Goal: Check status: Check status

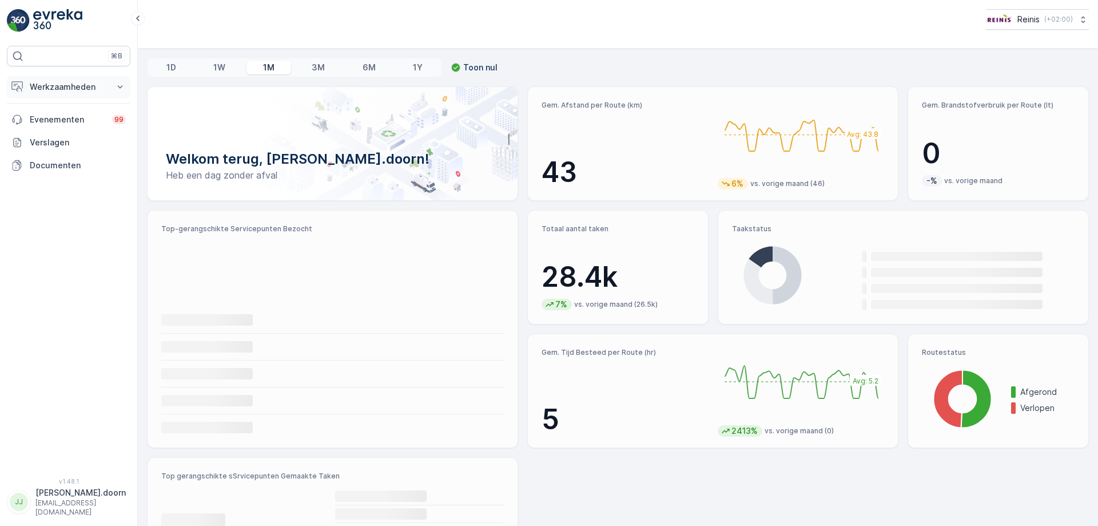
click at [63, 85] on p "Werkzaamheden" at bounding box center [69, 86] width 78 height 11
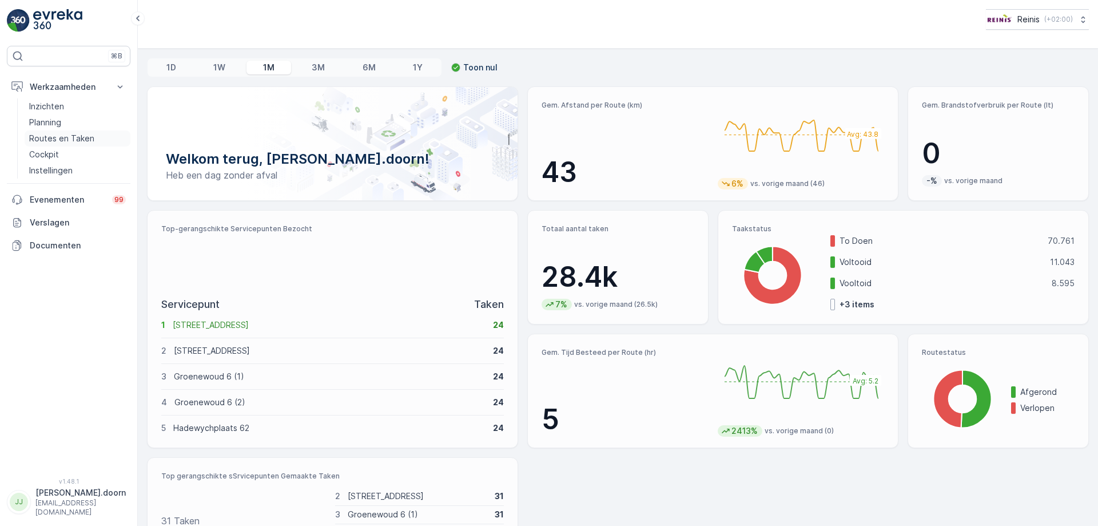
click at [58, 136] on p "Routes en Taken" at bounding box center [61, 138] width 65 height 11
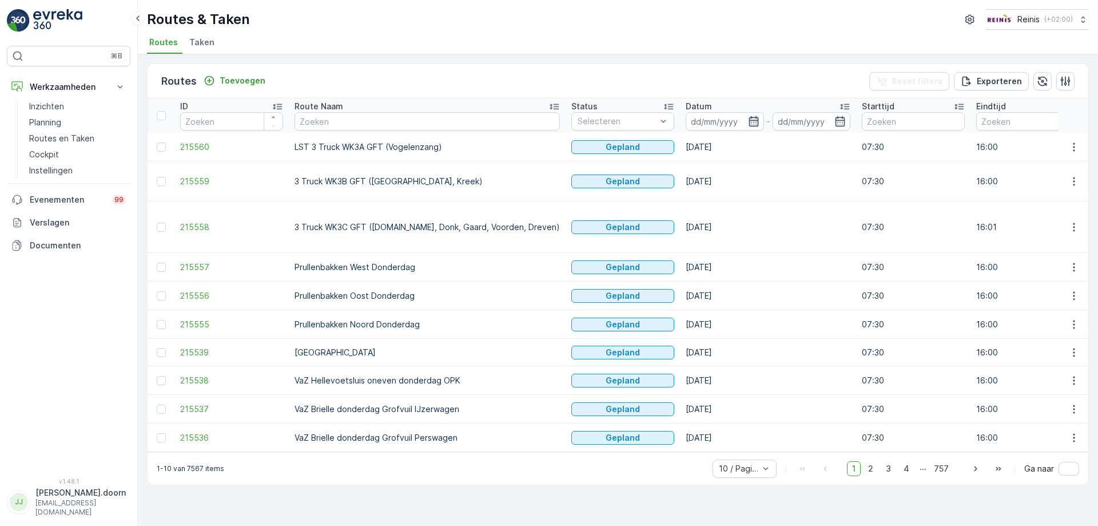
click at [748, 116] on icon "button" at bounding box center [753, 121] width 11 height 11
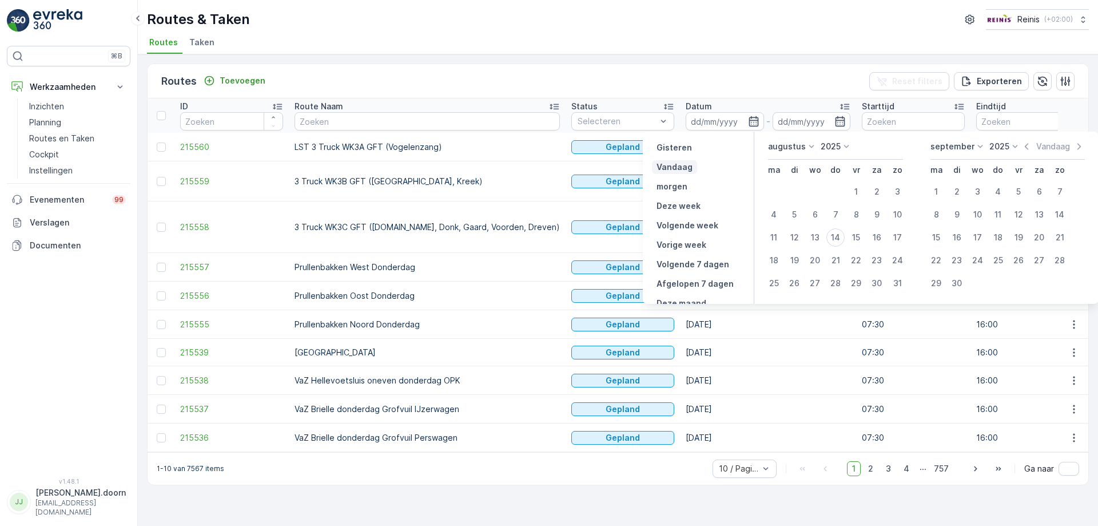
click at [681, 164] on p "Vandaag" at bounding box center [675, 166] width 36 height 11
type input "[DATE]"
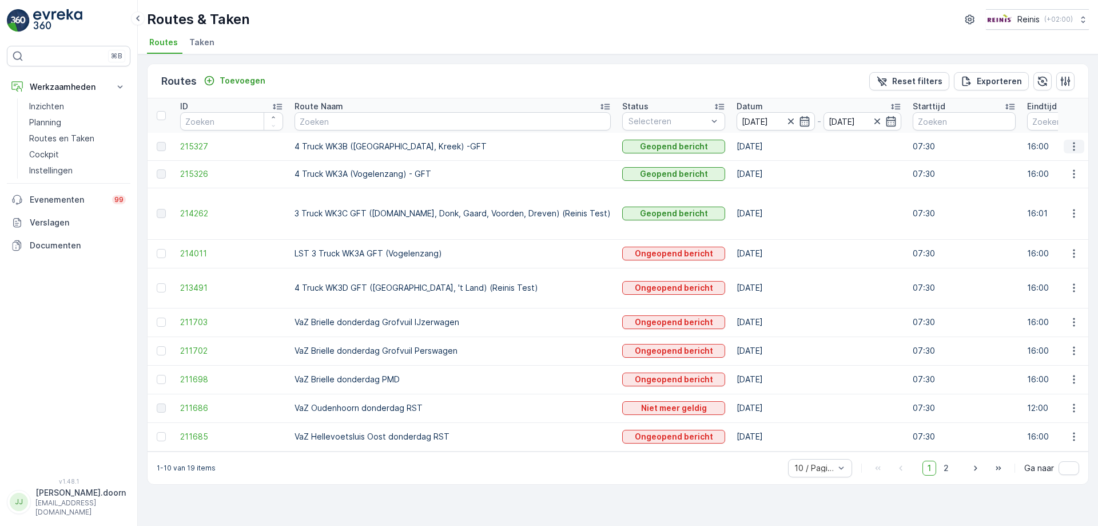
click at [1072, 144] on icon "button" at bounding box center [1073, 146] width 11 height 11
click at [1052, 179] on span "Toon route tracking" at bounding box center [1056, 179] width 77 height 11
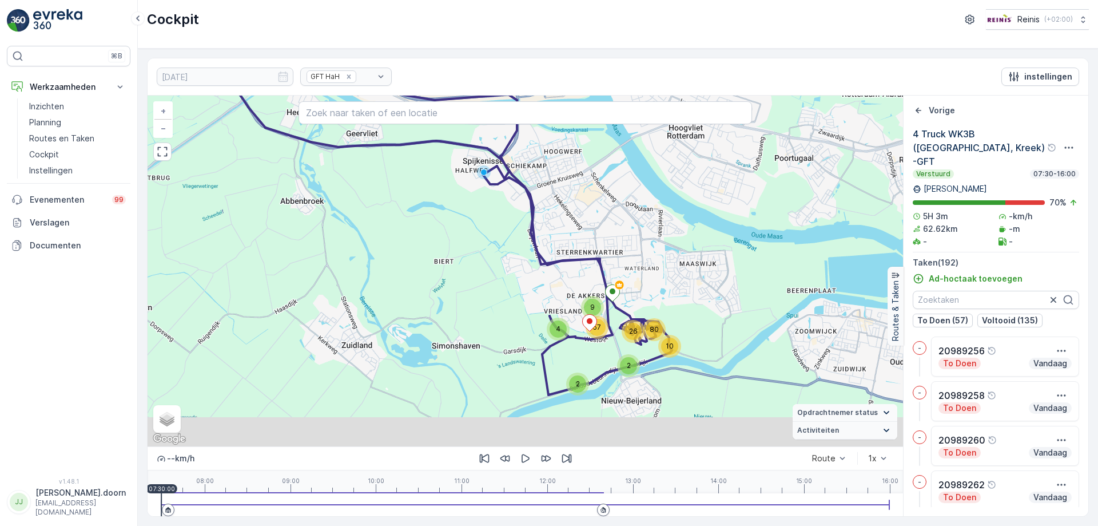
drag, startPoint x: 581, startPoint y: 344, endPoint x: 587, endPoint y: 233, distance: 111.1
click at [587, 233] on div "2 2 10 26 80 4 57 9 + − Satelliet stappenplan Terrein Hybride Leaflet Sneltoets…" at bounding box center [526, 271] width 756 height 351
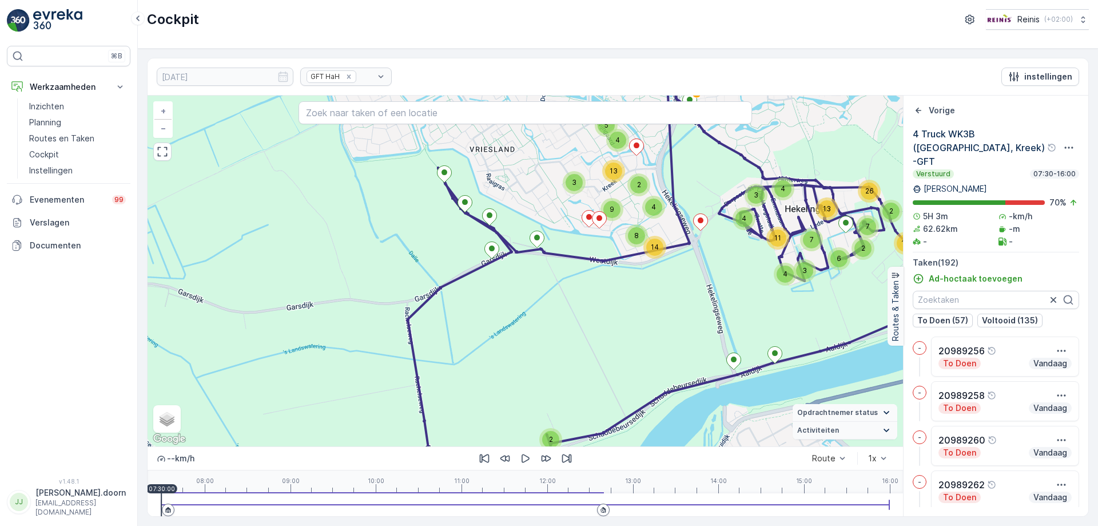
drag, startPoint x: 603, startPoint y: 285, endPoint x: 609, endPoint y: 255, distance: 31.3
click at [609, 255] on div "2 10 4 11 3 4 4 3 6 13 7 13 2 2 26 7 8 4 14 2 3 13 9 4 5 + − Satelliet stappenp…" at bounding box center [526, 271] width 756 height 351
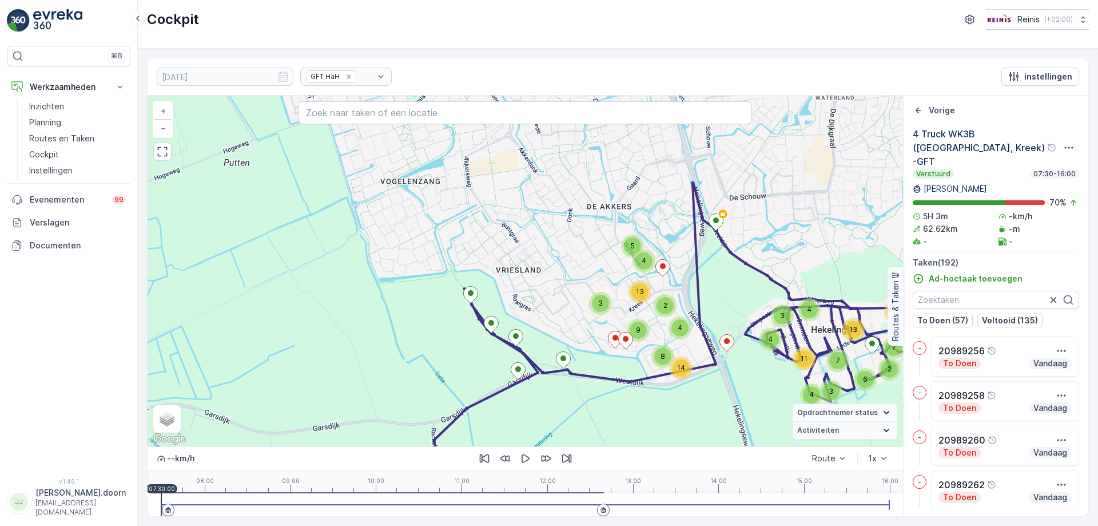
drag, startPoint x: 618, startPoint y: 341, endPoint x: 627, endPoint y: 370, distance: 30.0
click at [627, 370] on div "2 10 4 11 3 4 4 3 6 13 7 13 2 2 26 7 8 4 14 2 3 13 9 4 5 + − Satelliet stappenp…" at bounding box center [526, 271] width 756 height 351
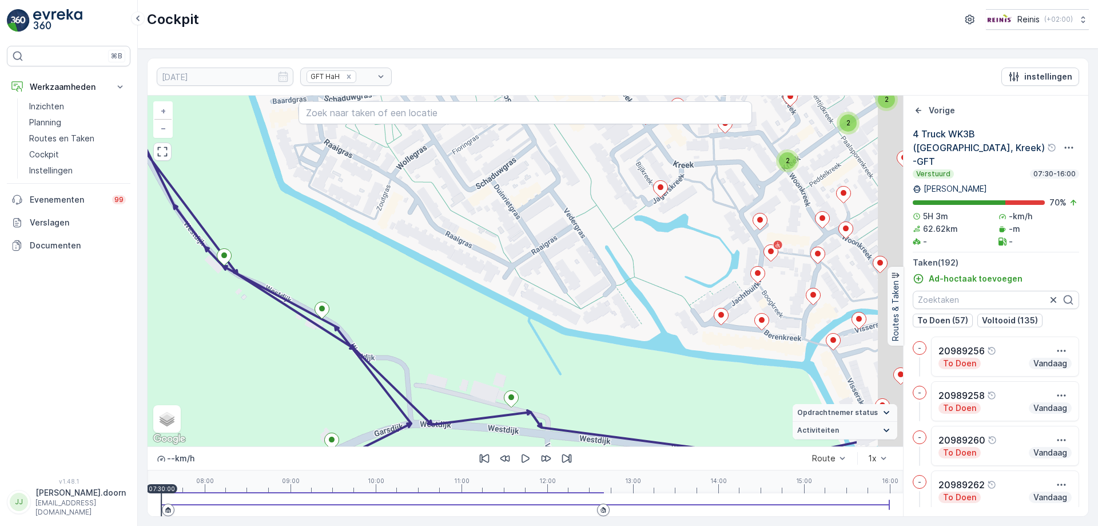
click at [451, 365] on div "4 3 2 2 2 2 2 2 2 4 3 2 2 3 2 2 2 2 3 10 4 5 4 2 2 3 5 4 2 2 2 2 2 2 + − Satell…" at bounding box center [526, 271] width 756 height 351
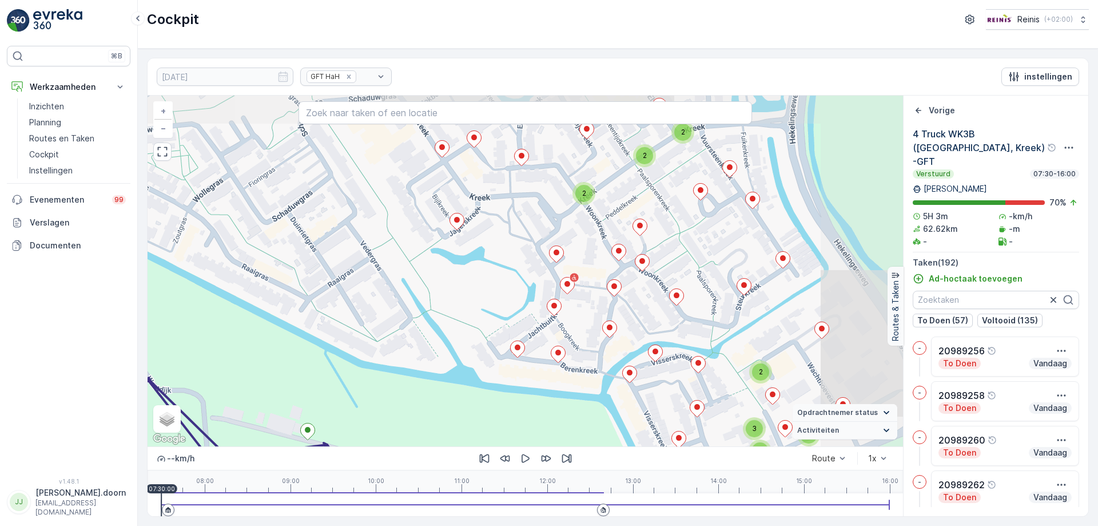
drag, startPoint x: 571, startPoint y: 325, endPoint x: 367, endPoint y: 357, distance: 206.2
click at [367, 357] on div "4 3 2 2 2 2 2 2 2 4 3 2 2 3 2 2 2 2 3 10 4 5 4 2 2 3 5 4 2 2 2 2 2 2 + − Satell…" at bounding box center [526, 271] width 756 height 351
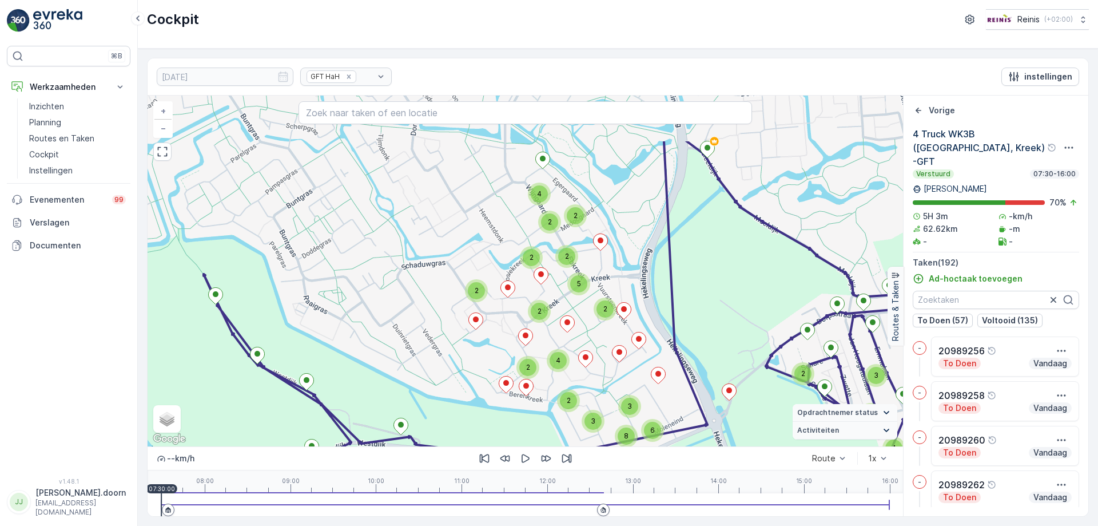
drag, startPoint x: 524, startPoint y: 353, endPoint x: 522, endPoint y: 360, distance: 6.7
click at [522, 360] on div "2" at bounding box center [527, 367] width 23 height 23
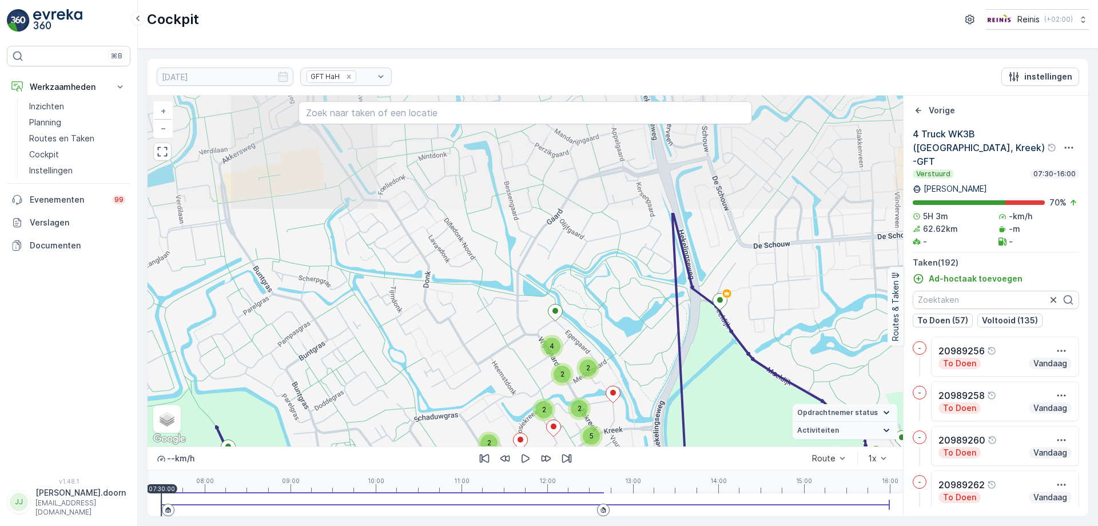
drag, startPoint x: 542, startPoint y: 252, endPoint x: 554, endPoint y: 403, distance: 151.5
click at [554, 403] on div "4 6 3 3 4 3 2 3 3 2 6 5 2 2 3 2 3 3 3 3 2 2 13 13 2 2 3 3 2 3 8 6 2 2 2 5 2 2 2…" at bounding box center [526, 271] width 756 height 351
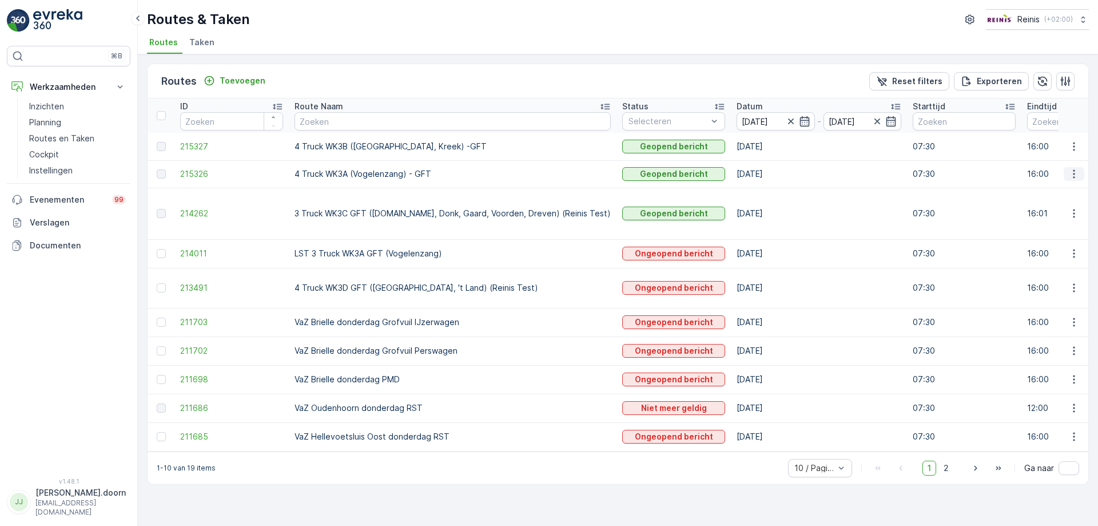
click at [1076, 173] on icon "button" at bounding box center [1073, 173] width 11 height 11
click at [1045, 205] on span "Toon route tracking" at bounding box center [1056, 206] width 77 height 11
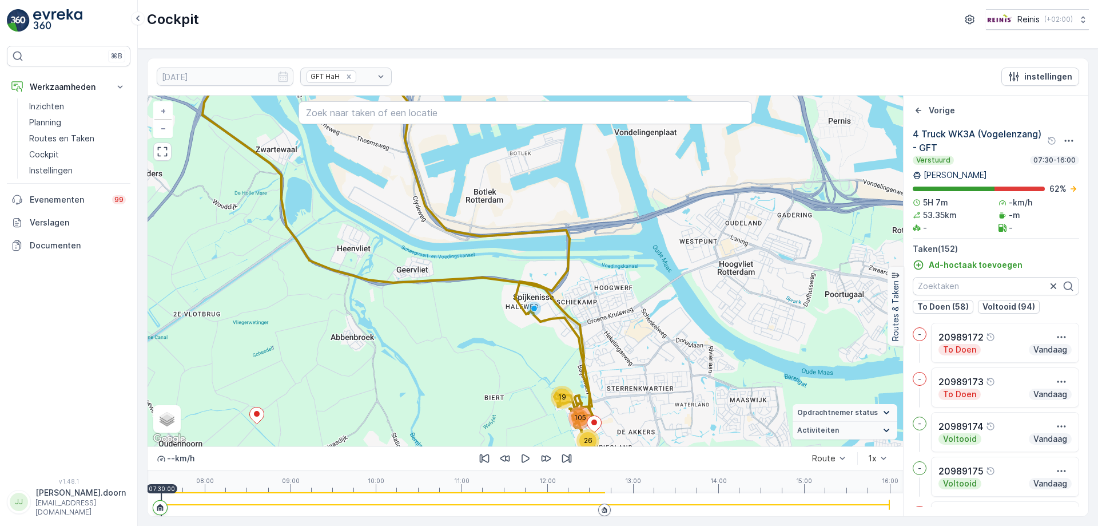
click at [609, 404] on div "19 26 105 + − Satelliet stappenplan Terrein Hybride Leaflet Sneltoetsen Kaartge…" at bounding box center [526, 271] width 756 height 351
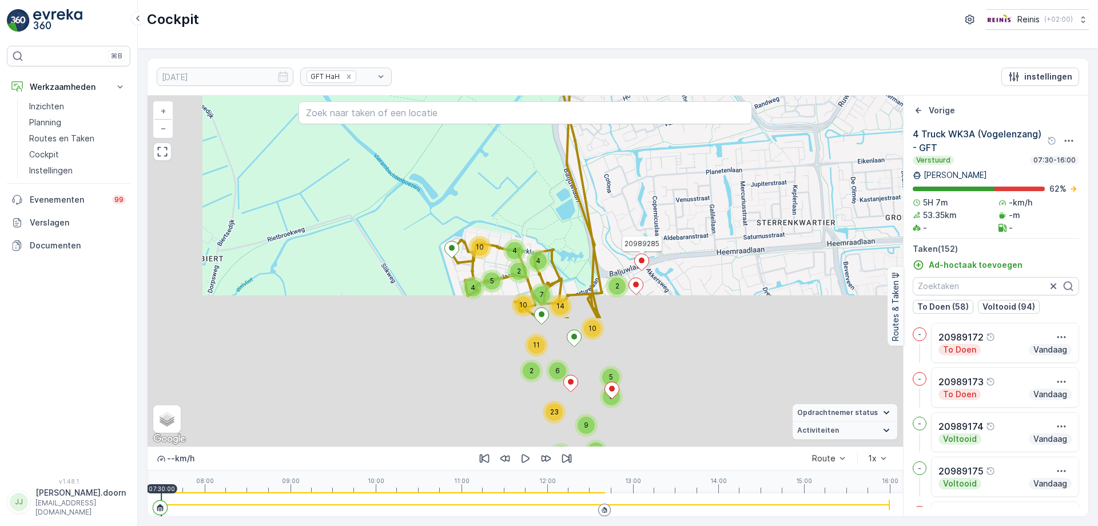
drag, startPoint x: 581, startPoint y: 419, endPoint x: 647, endPoint y: 255, distance: 177.1
click at [647, 255] on icon at bounding box center [641, 261] width 15 height 17
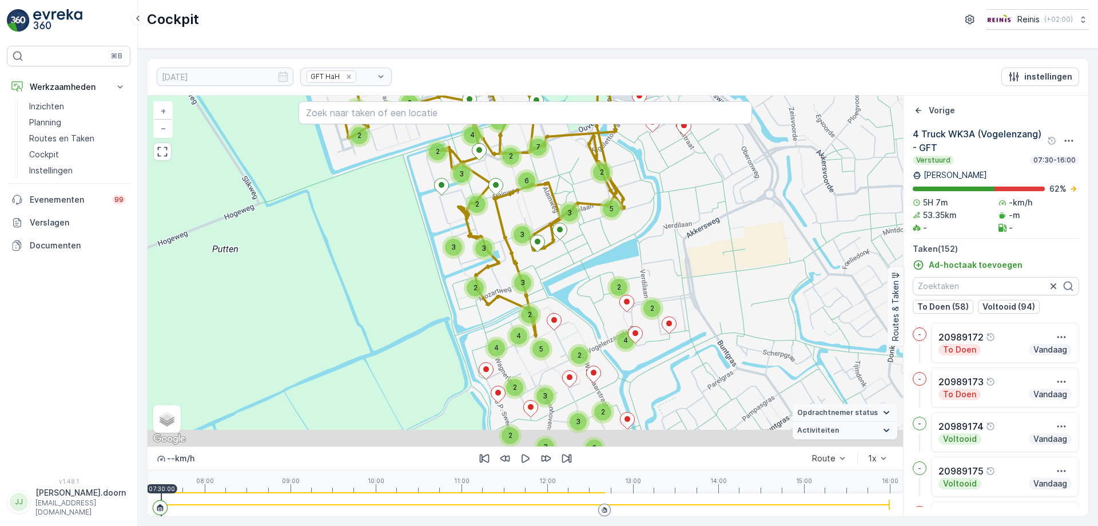
drag, startPoint x: 607, startPoint y: 368, endPoint x: 641, endPoint y: 233, distance: 139.1
click at [641, 233] on div "2 2 2 2 2 4 2 2 4 2 3 2 3 3 3 2 2 3 2 4 3 2 2 6 7 3 2 2 5 3 2 3 2 3 3 3 2 4 4 5…" at bounding box center [526, 271] width 756 height 351
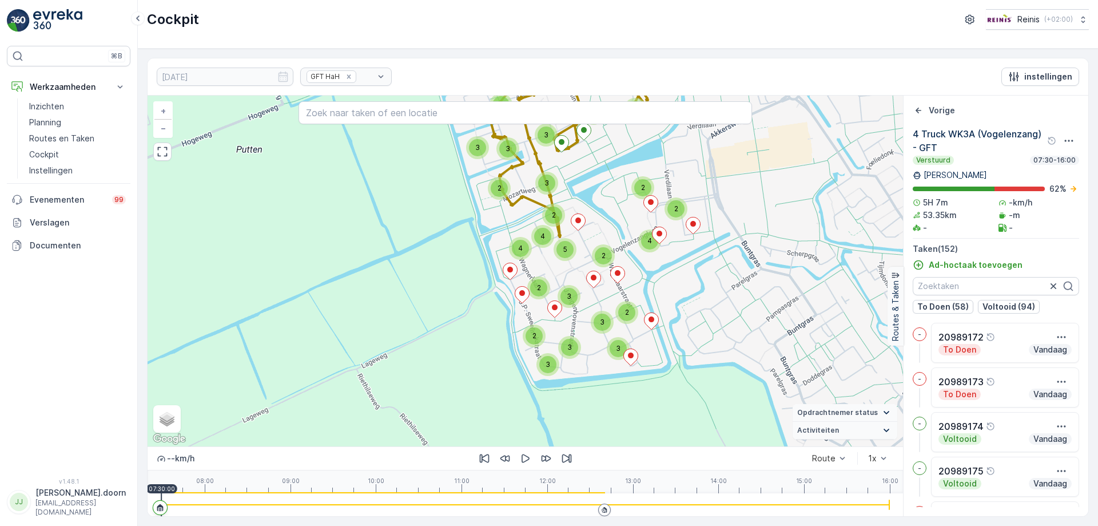
drag, startPoint x: 605, startPoint y: 312, endPoint x: 626, endPoint y: 209, distance: 104.4
click at [626, 209] on div "2 2 2 2 2 4 2 2 4 2 3 2 3 3 3 2 2 3 2 4 3 2 2 6 7 3 2 2 5 3 2 3 2 3 3 3 2 4 4 5…" at bounding box center [526, 271] width 756 height 351
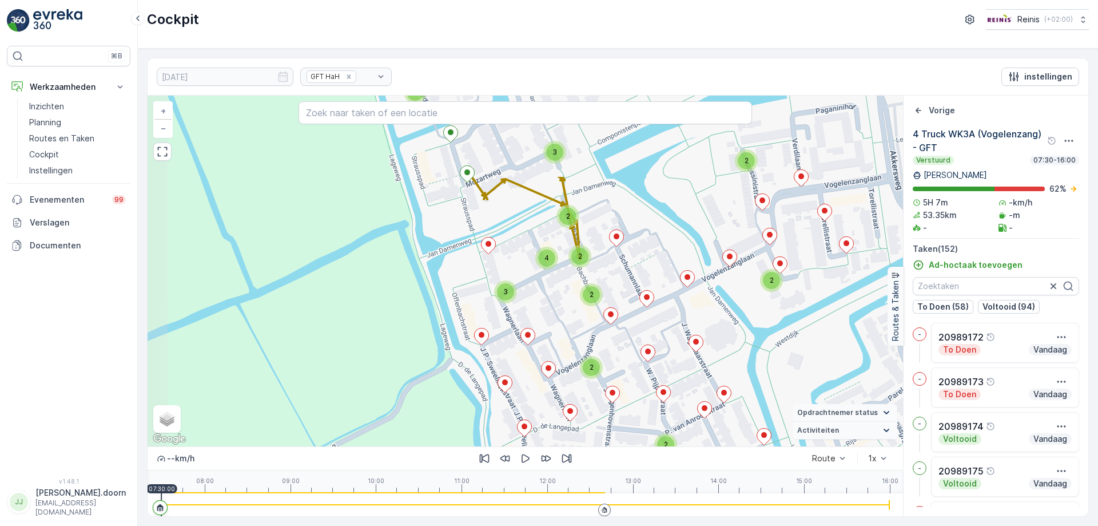
drag, startPoint x: 574, startPoint y: 231, endPoint x: 636, endPoint y: 347, distance: 131.8
click at [636, 347] on div "2 2 2 2 2 2 2 3 2 2 2 2 2 3 3 4 3 2 2 2 2 2 2 3 2 2 3 4 2 2 2 + − Satelliet sta…" at bounding box center [526, 271] width 756 height 351
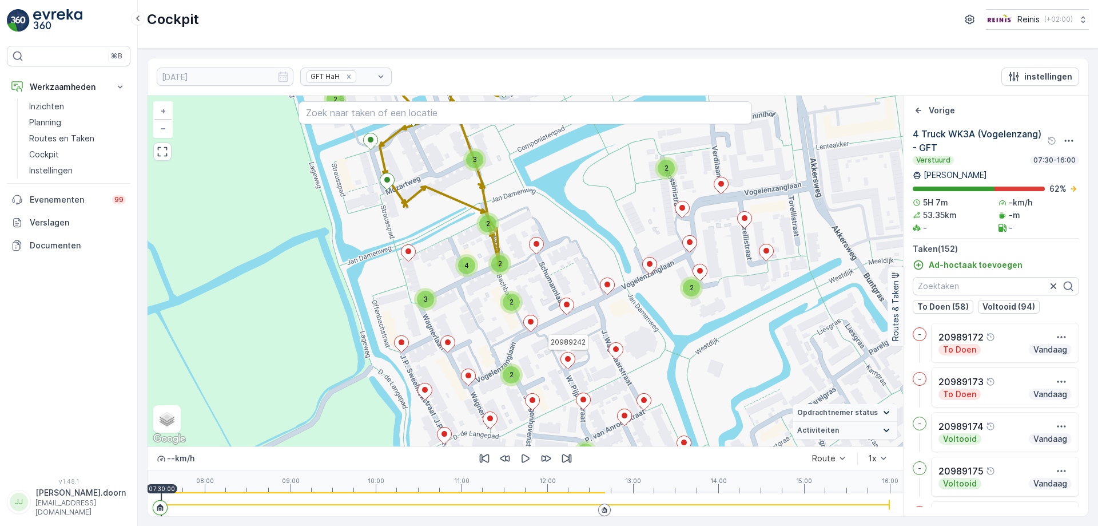
drag, startPoint x: 626, startPoint y: 263, endPoint x: 546, endPoint y: 271, distance: 80.4
click at [546, 271] on div "2 2 2 2 2 2 2 3 2 2 2 2 2 3 3 4 3 2 2 2 2 2 2 3 2 2 3 4 2 2 2 20989242 + − Sate…" at bounding box center [526, 271] width 756 height 351
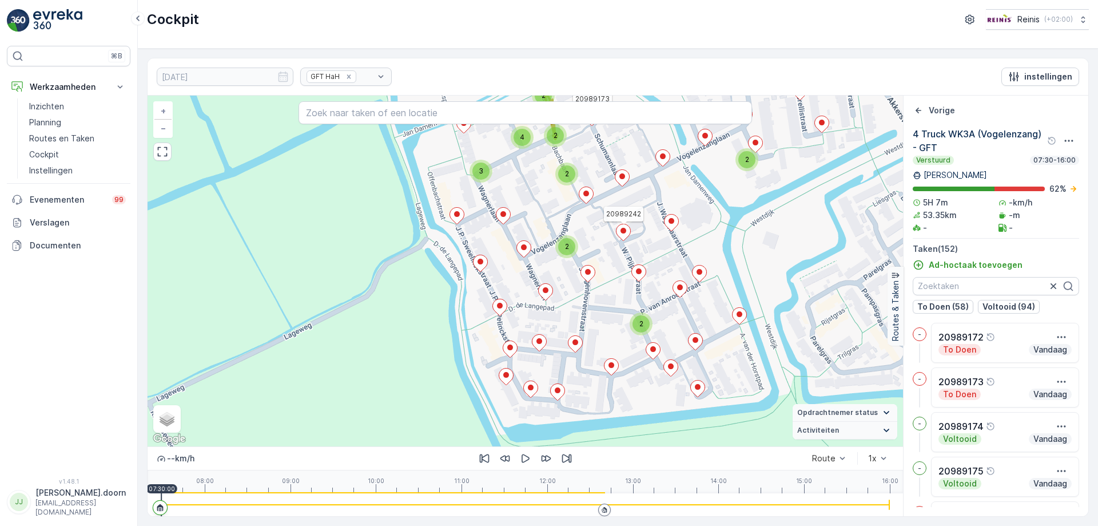
drag, startPoint x: 535, startPoint y: 333, endPoint x: 590, endPoint y: 205, distance: 139.6
click at [590, 205] on div at bounding box center [586, 196] width 15 height 20
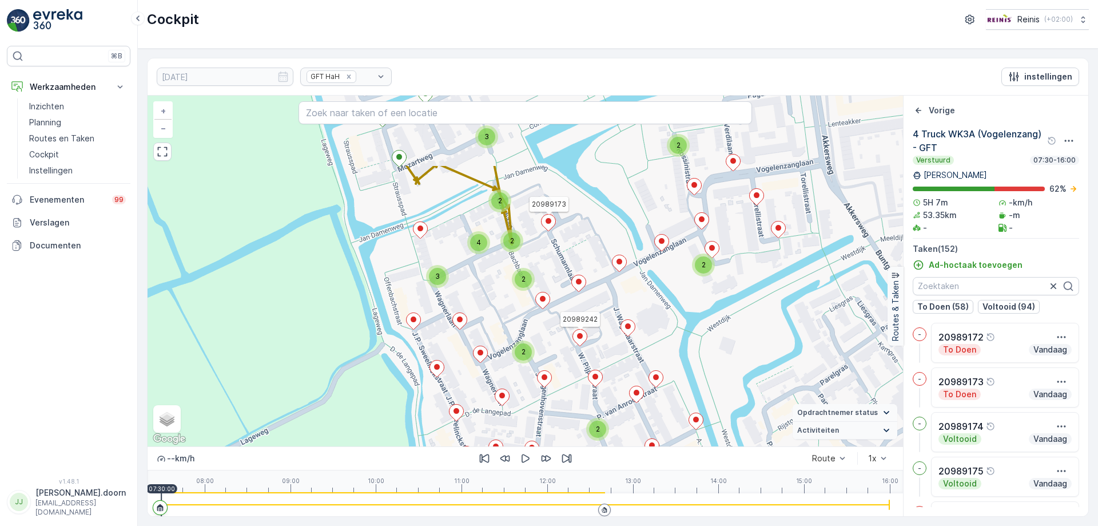
drag, startPoint x: 733, startPoint y: 345, endPoint x: 690, endPoint y: 450, distance: 113.9
click at [690, 450] on div "2 2 2 2 2 2 2 3 2 2 2 2 2 3 3 4 3 2 2 2 2 2 2 3 2 2 3 4 2 2 2 20989242 20989173…" at bounding box center [526, 306] width 756 height 420
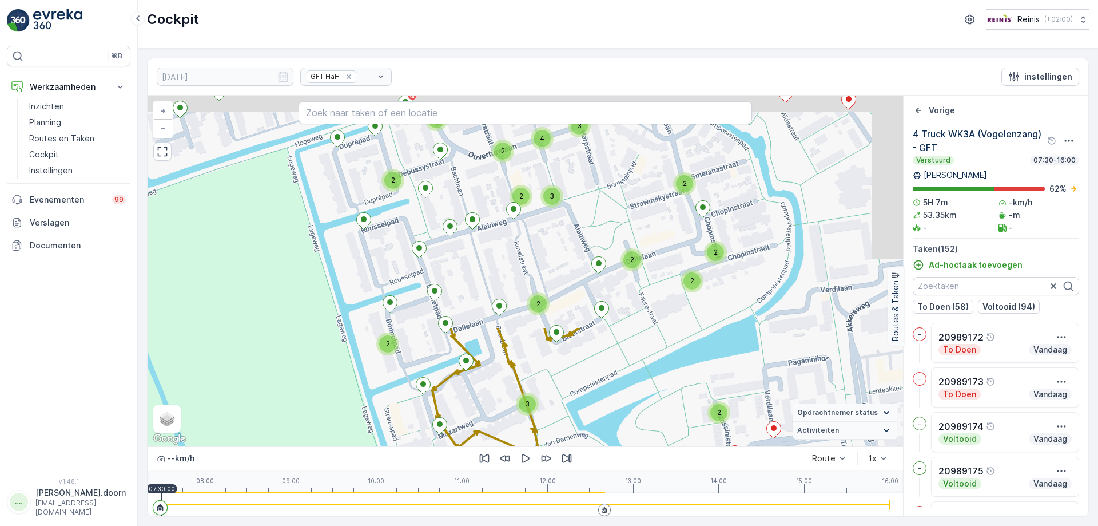
drag, startPoint x: 614, startPoint y: 273, endPoint x: 662, endPoint y: 548, distance: 279.2
click at [662, 525] on html "⌘B Werkzaamheden Inzichten Planning Routes en Taken Cockpit Instellingen Evenem…" at bounding box center [549, 263] width 1098 height 526
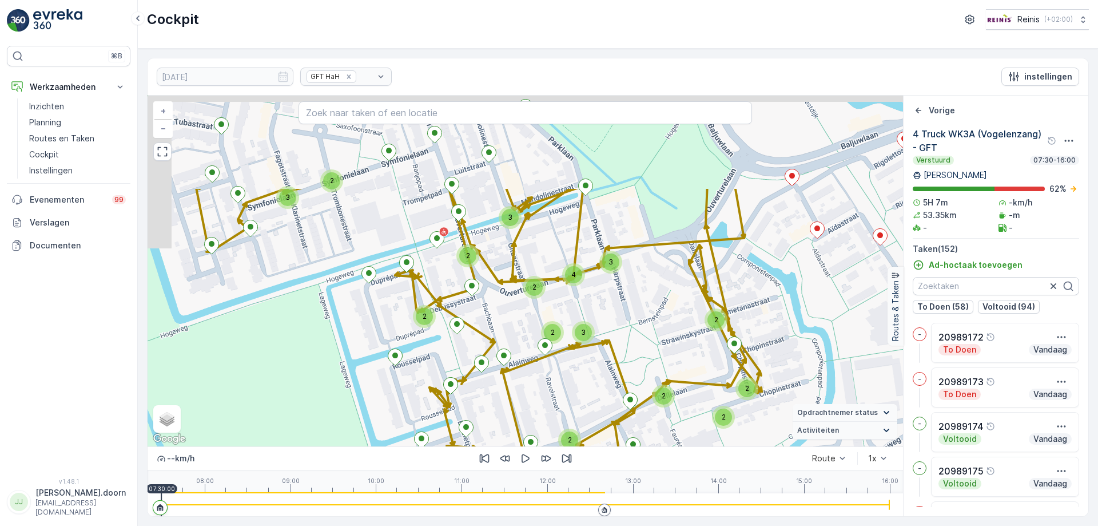
drag, startPoint x: 690, startPoint y: 388, endPoint x: 714, endPoint y: 516, distance: 130.5
click at [714, 516] on div "[DATE] GFT HaH instellingen 2 2 2 2 2 2 2 3 2 2 2 2 2 3 3 4 3 2 2 2 2 2 2 3 2 2…" at bounding box center [618, 287] width 942 height 459
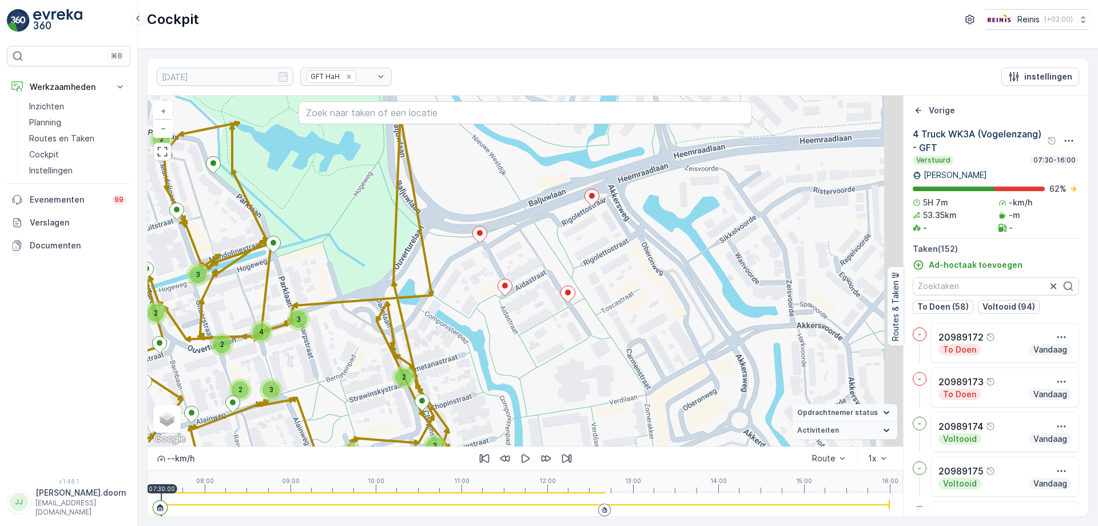
drag, startPoint x: 823, startPoint y: 324, endPoint x: 511, endPoint y: 381, distance: 317.5
click at [511, 381] on div "2 2 2 2 2 2 2 3 2 2 2 2 2 3 3 4 3 2 2 2 2 2 2 3 2 2 3 4 2 2 2 20989242 20989173…" at bounding box center [526, 271] width 756 height 351
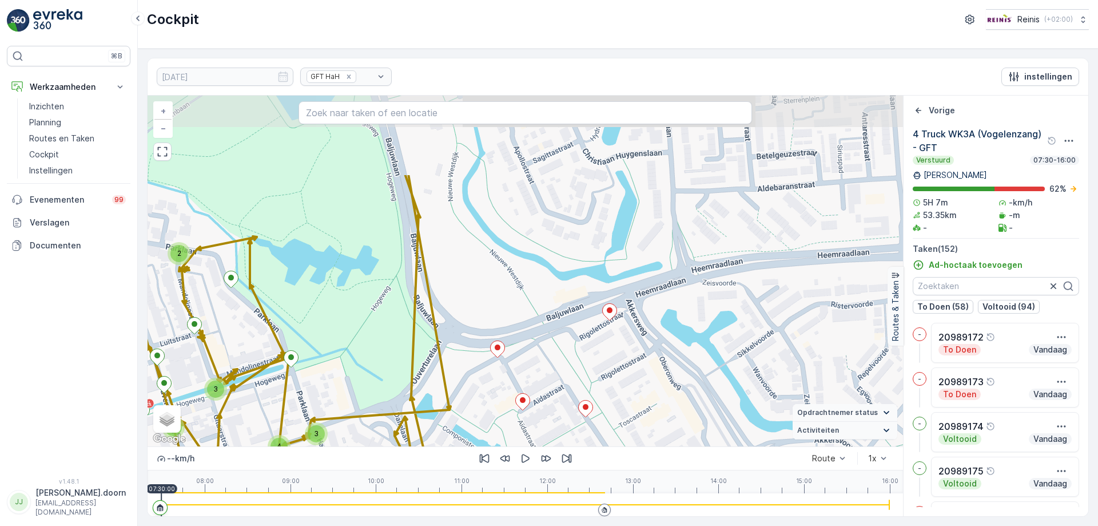
drag, startPoint x: 438, startPoint y: 241, endPoint x: 456, endPoint y: 356, distance: 115.8
click at [456, 356] on div "2 2 2 2 2 2 2 3 2 2 2 2 2 3 3 4 3 2 2 2 2 2 2 3 2 2 3 4 2 2 2 20989242 20989173…" at bounding box center [526, 271] width 756 height 351
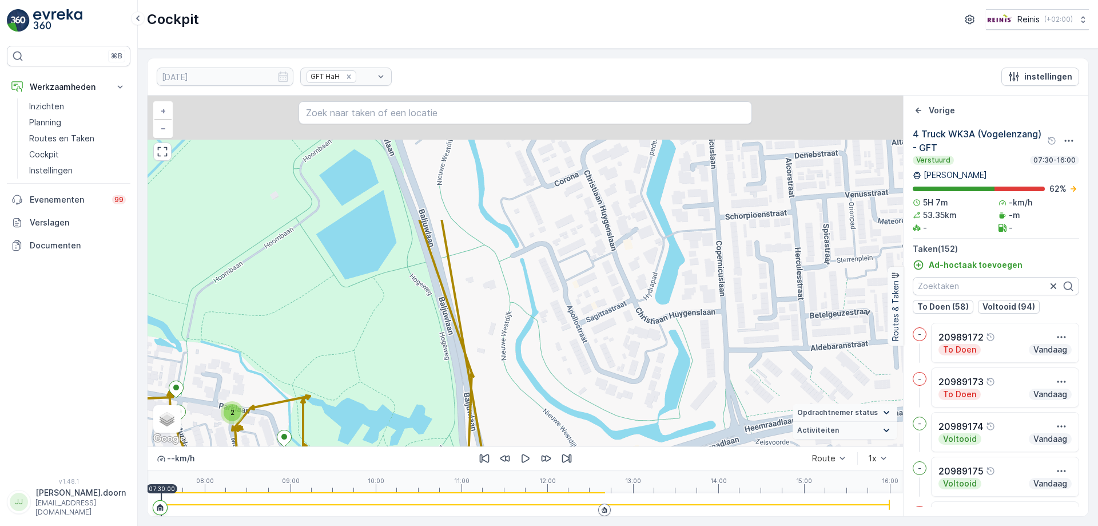
drag, startPoint x: 423, startPoint y: 252, endPoint x: 477, endPoint y: 418, distance: 174.5
click at [483, 447] on div "2 2 2 2 2 2 2 3 2 2 2 2 2 3 3 4 3 2 2 2 2 2 2 3 2 2 3 4 2 2 2 20989242 20989173…" at bounding box center [526, 306] width 756 height 420
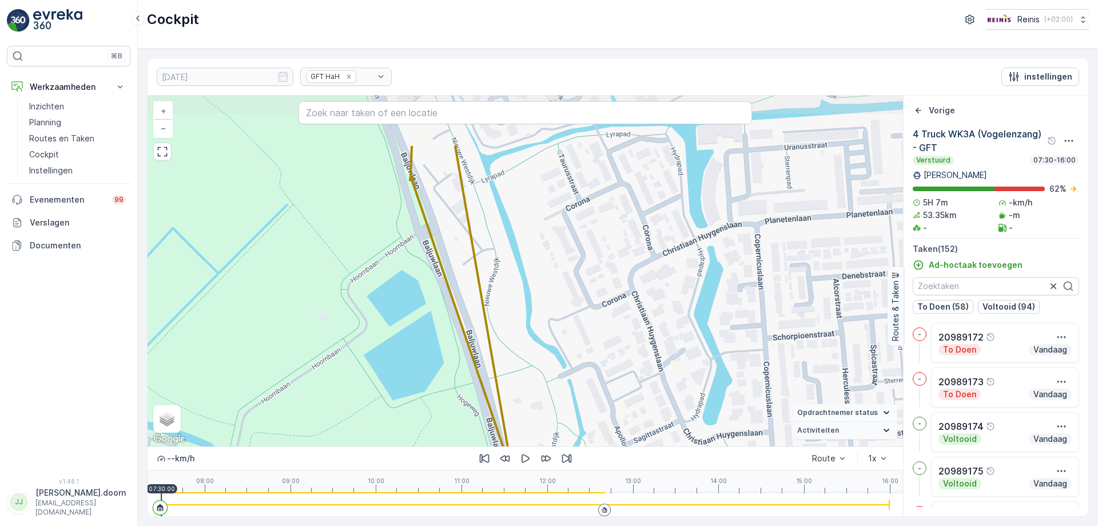
drag, startPoint x: 463, startPoint y: 317, endPoint x: 500, endPoint y: 377, distance: 70.6
click at [504, 386] on div "2 2 2 2 2 2 2 3 2 2 2 2 2 3 3 4 3 2 2 2 2 2 2 3 2 2 3 4 2 2 2 20989242 20989173…" at bounding box center [526, 271] width 756 height 351
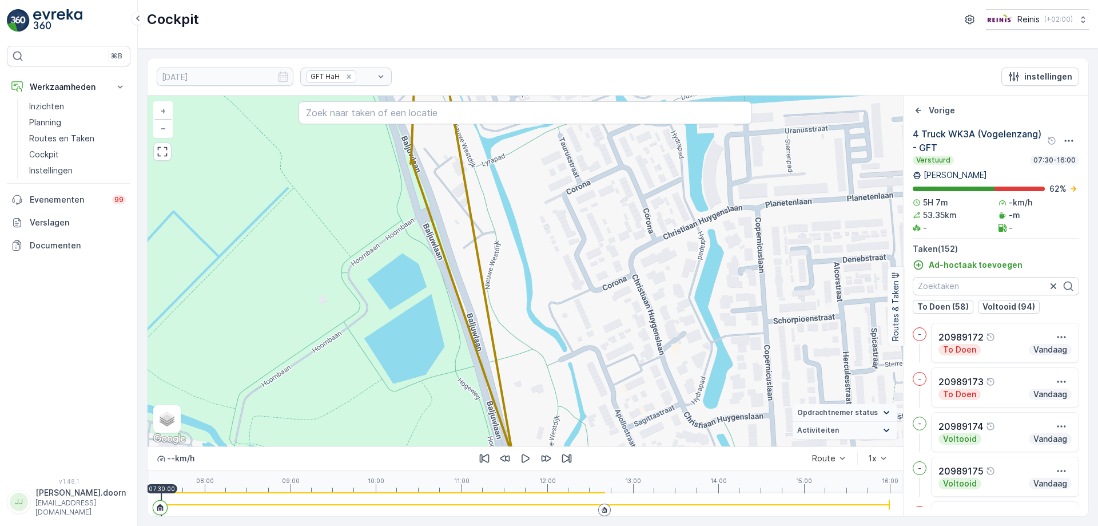
click at [492, 248] on div "2 2 2 2 2 2 2 3 2 2 2 2 2 3 3 4 3 2 2 2 2 2 2 3 2 2 3 4 2 2 2 20989242 20989173…" at bounding box center [526, 271] width 756 height 351
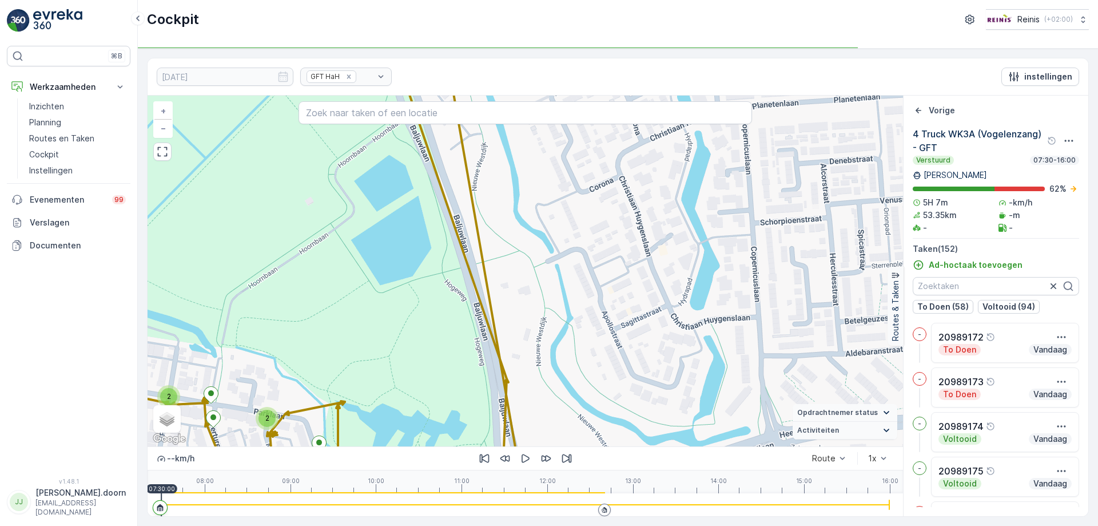
drag, startPoint x: 518, startPoint y: 304, endPoint x: 507, endPoint y: 216, distance: 89.3
click at [508, 218] on div "2 2 2 2 2 2 2 3 2 2 2 2 2 3 3 4 3 2 2 2 2 2 2 3 2 2 3 4 2 2 2 20989242 20989173…" at bounding box center [526, 271] width 756 height 351
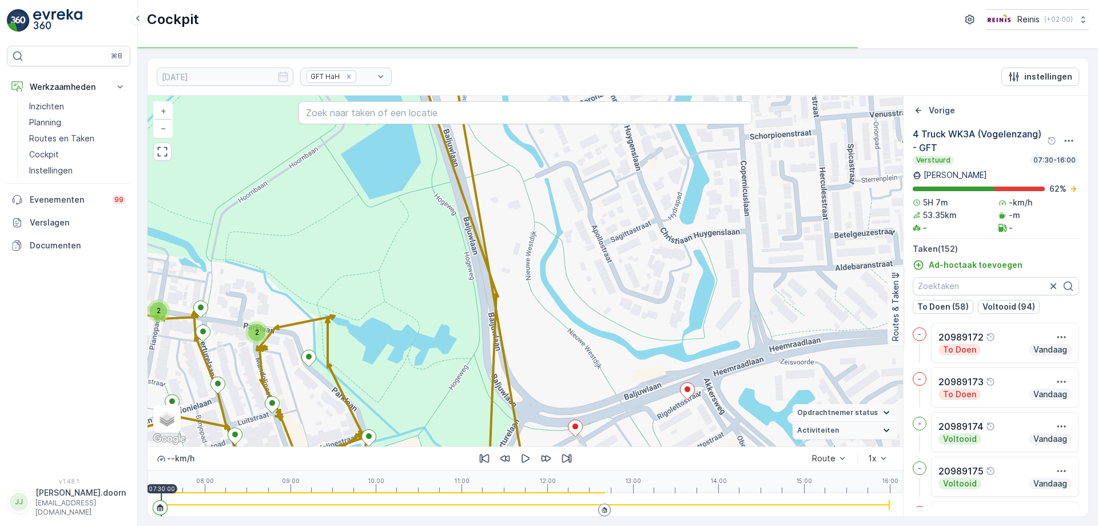
click at [519, 206] on div "2 2 2 2 2 2 2 3 2 2 2 2 2 3 3 4 3 2 2 2 2 2 2 3 2 2 3 4 2 2 2 20989242 20989173…" at bounding box center [526, 271] width 756 height 351
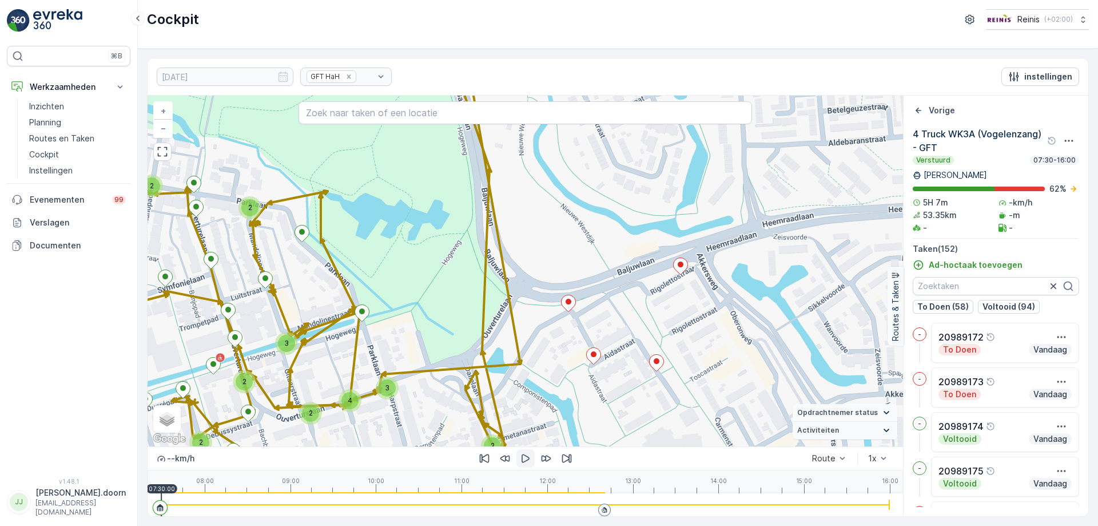
click at [527, 458] on icon "button" at bounding box center [525, 457] width 11 height 11
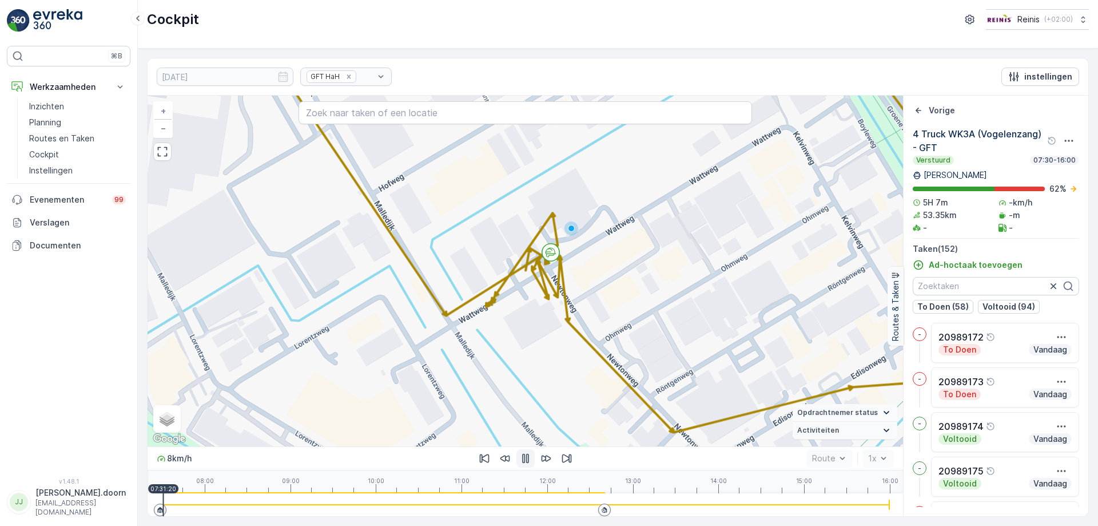
click at [235, 492] on div "08:00 09:00 10:00 11:00 12:00 13:00 14:00 15:00 16:00 07:31:20" at bounding box center [525, 481] width 728 height 23
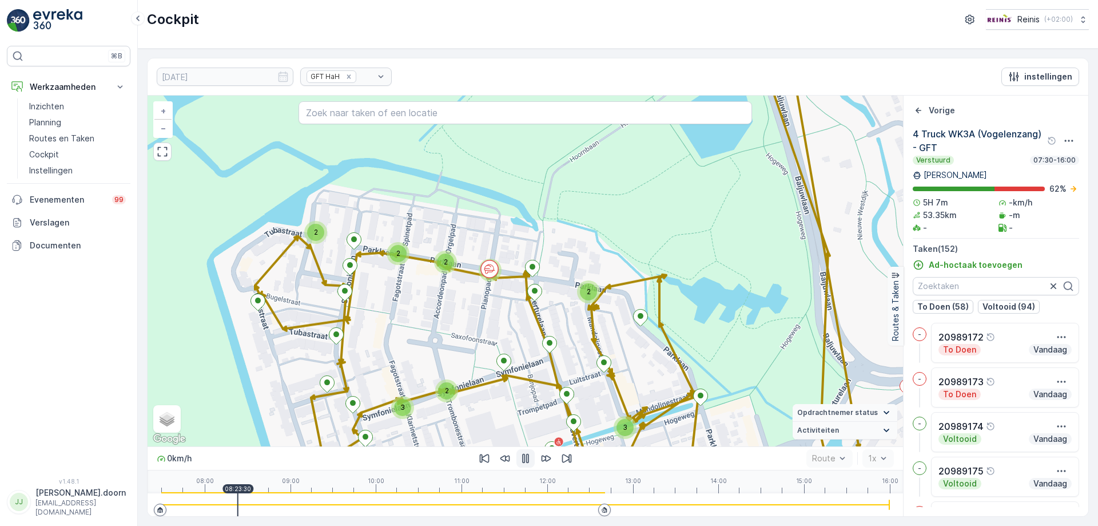
click at [460, 492] on div "08:00 09:00 10:00 11:00 12:00 13:00 14:00 15:00 16:00 08:23:30" at bounding box center [525, 481] width 728 height 23
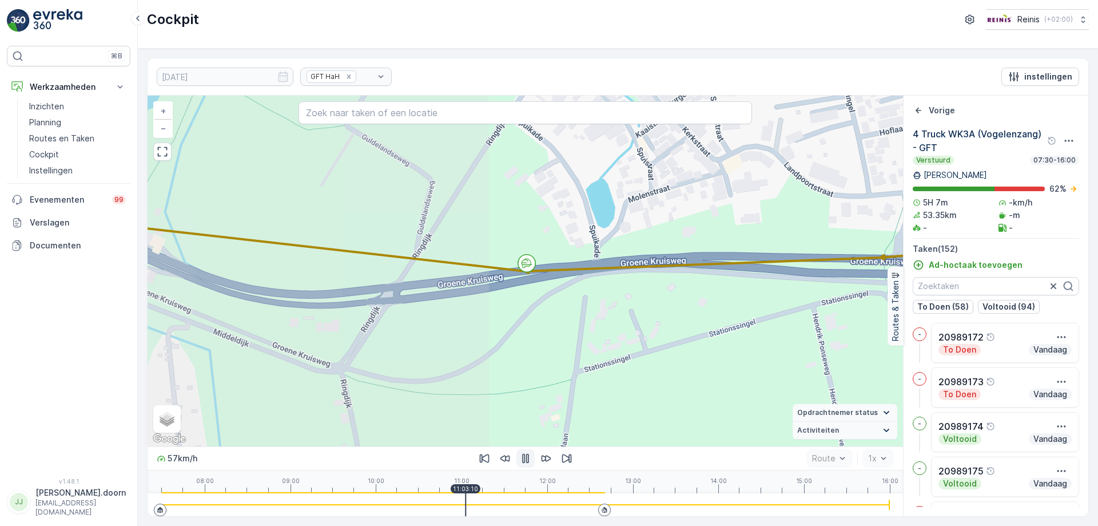
click at [487, 491] on div "08:00 09:00 10:00 11:00 12:00 13:00 14:00 15:00 16:00 11:03:10" at bounding box center [525, 481] width 728 height 23
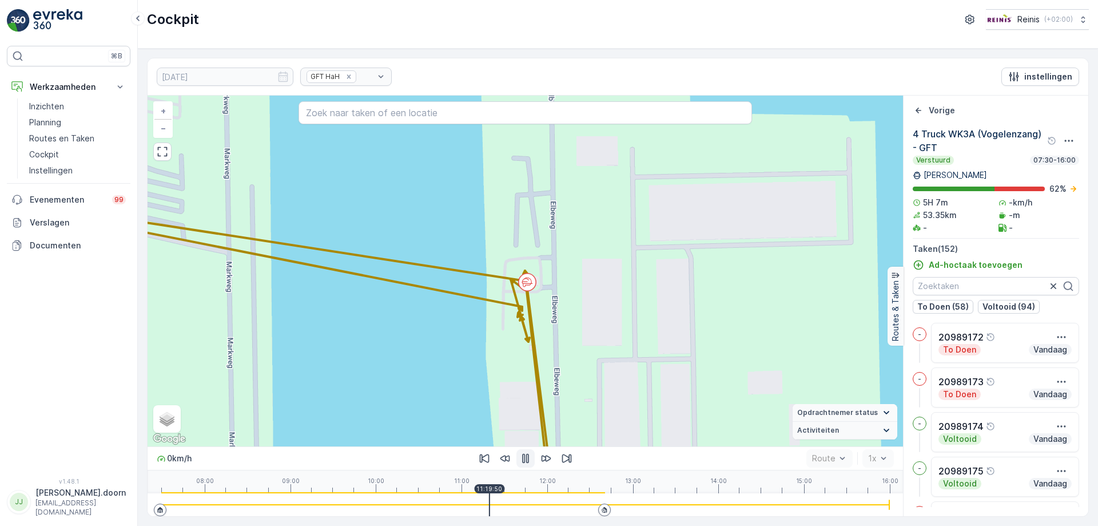
click at [520, 491] on div "08:00 09:00 10:00 11:00 12:00 13:00 14:00 15:00 16:00 11:19:50" at bounding box center [525, 481] width 728 height 23
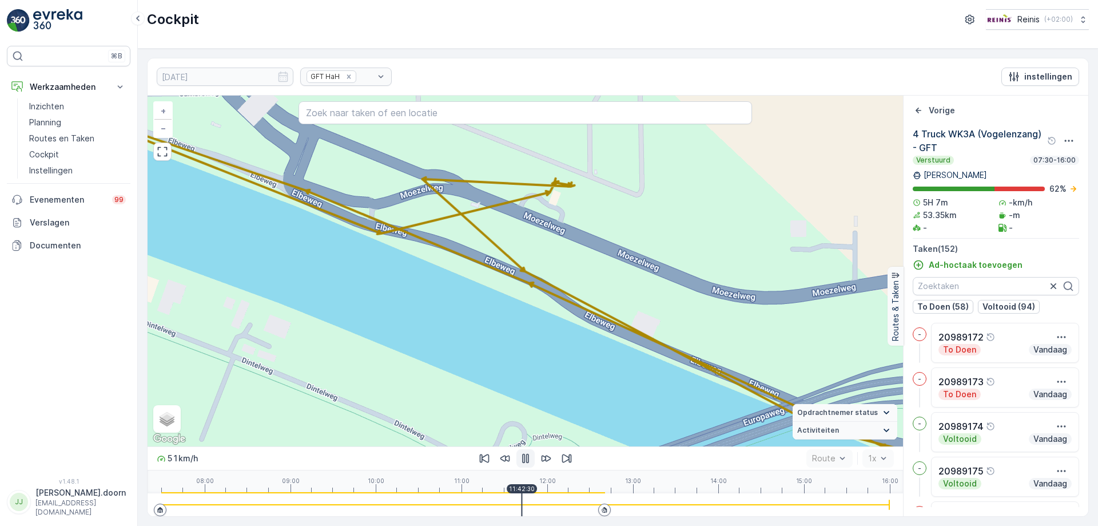
click at [553, 490] on div "08:00 09:00 10:00 11:00 12:00 13:00 14:00 15:00 16:00 11:42:30" at bounding box center [525, 481] width 728 height 23
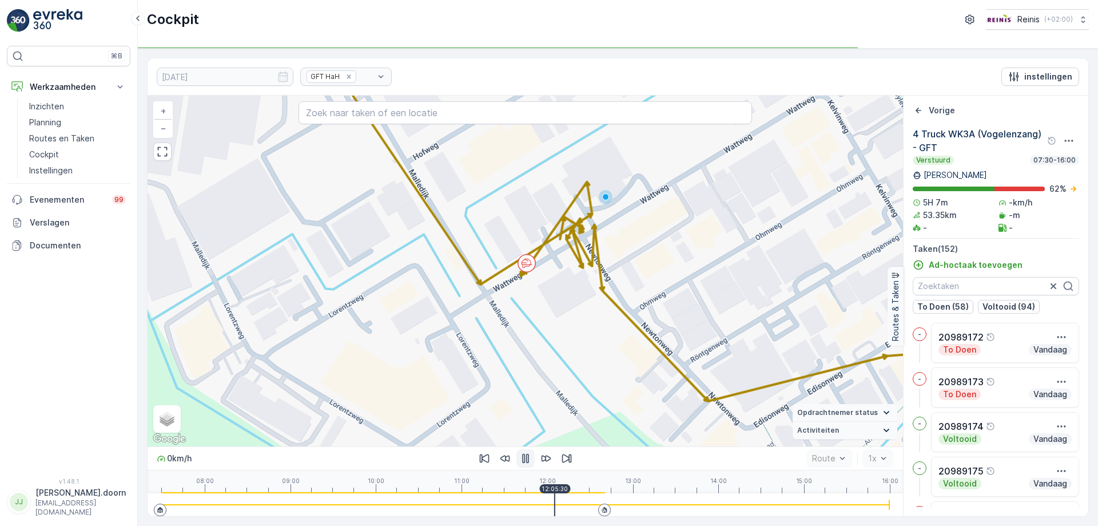
click at [539, 490] on div "08:00 09:00 10:00 11:00 12:00 13:00 14:00 15:00 16:00 12:05:30" at bounding box center [525, 481] width 728 height 23
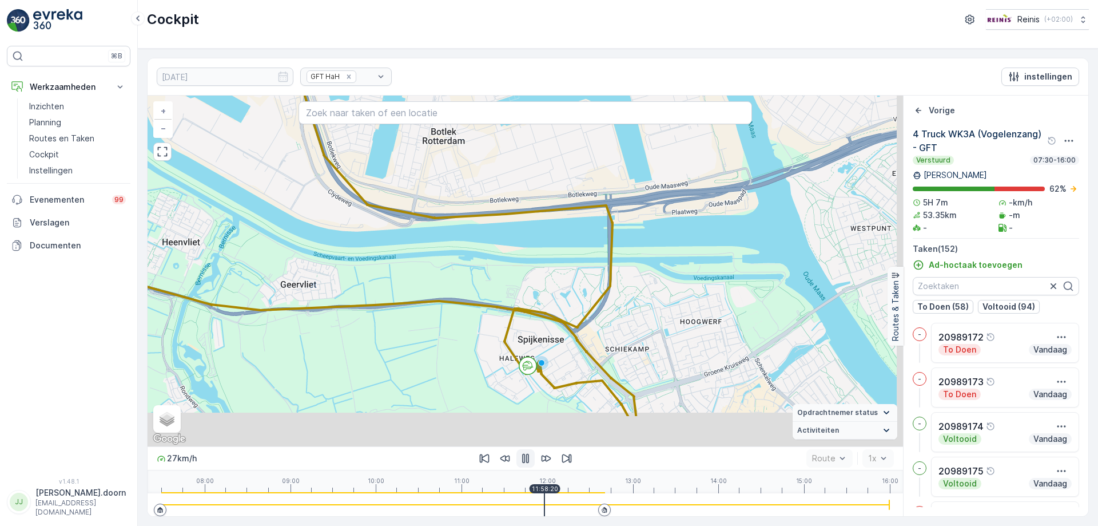
drag, startPoint x: 545, startPoint y: 349, endPoint x: 539, endPoint y: 297, distance: 52.4
click at [539, 300] on div "19 17 13 4 4 17 38 38 + − Satelliet stappenplan Terrein Hybride Leaflet Sneltoe…" at bounding box center [526, 271] width 756 height 351
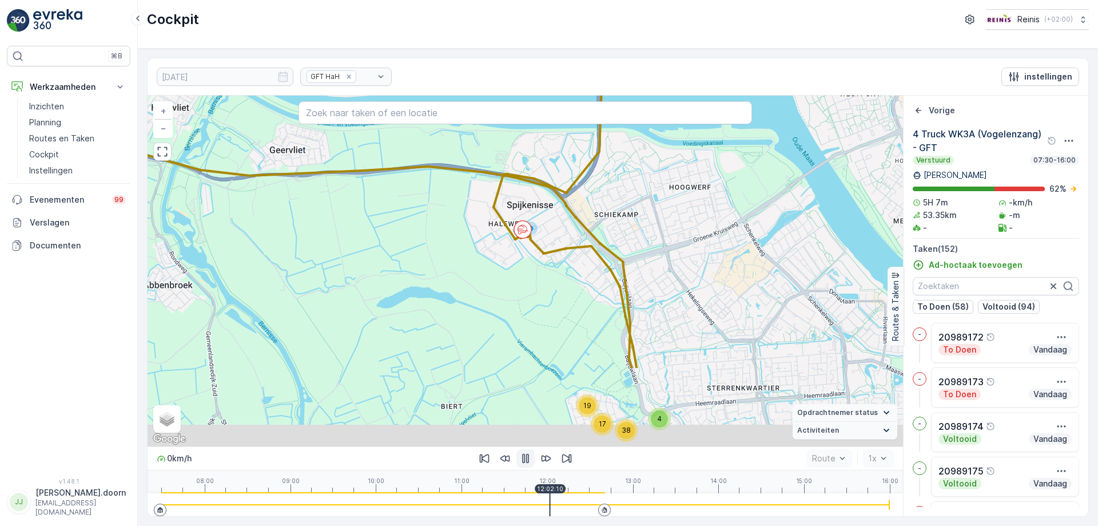
drag, startPoint x: 617, startPoint y: 412, endPoint x: 603, endPoint y: 280, distance: 133.5
click at [603, 280] on div "19 17 13 4 4 17 38 38 + − Satelliet stappenplan Terrein Hybride Leaflet Sneltoe…" at bounding box center [526, 271] width 756 height 351
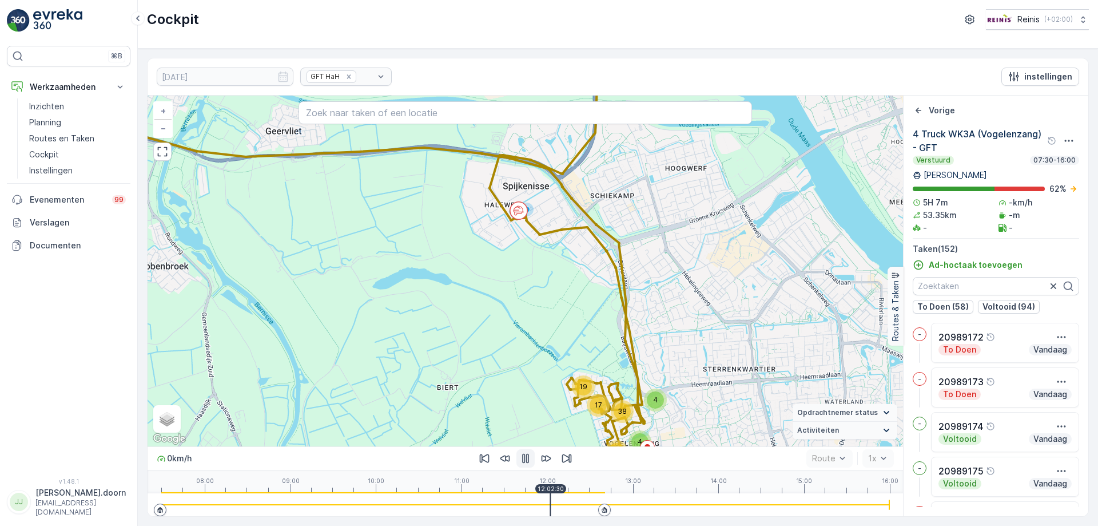
click at [622, 272] on div "19 17 13 4 4 17 38 38 + − Satelliet stappenplan Terrein Hybride Leaflet Sneltoe…" at bounding box center [526, 271] width 756 height 351
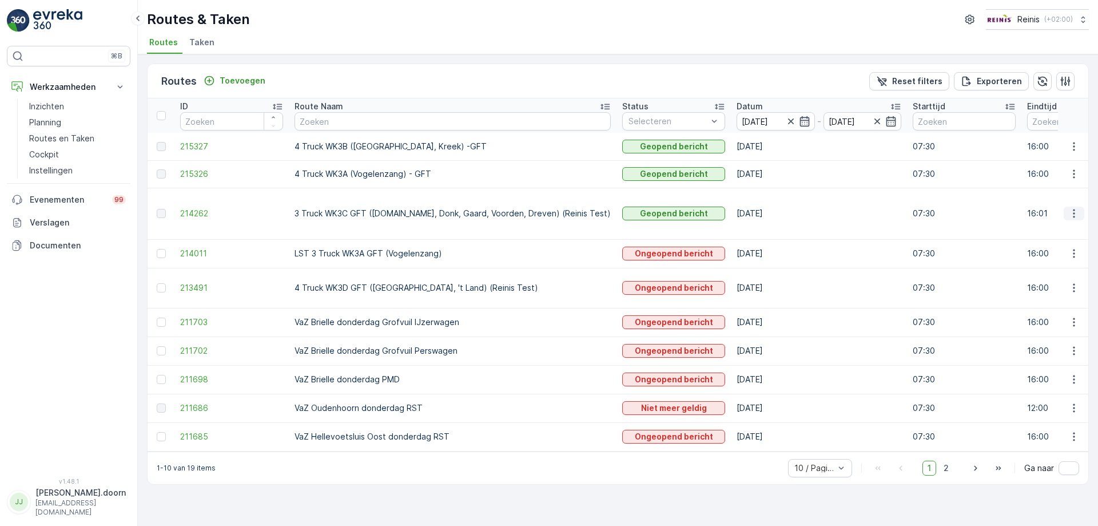
click at [1075, 208] on icon "button" at bounding box center [1073, 213] width 11 height 11
click at [1045, 239] on span "Toon route tracking" at bounding box center [1056, 240] width 77 height 11
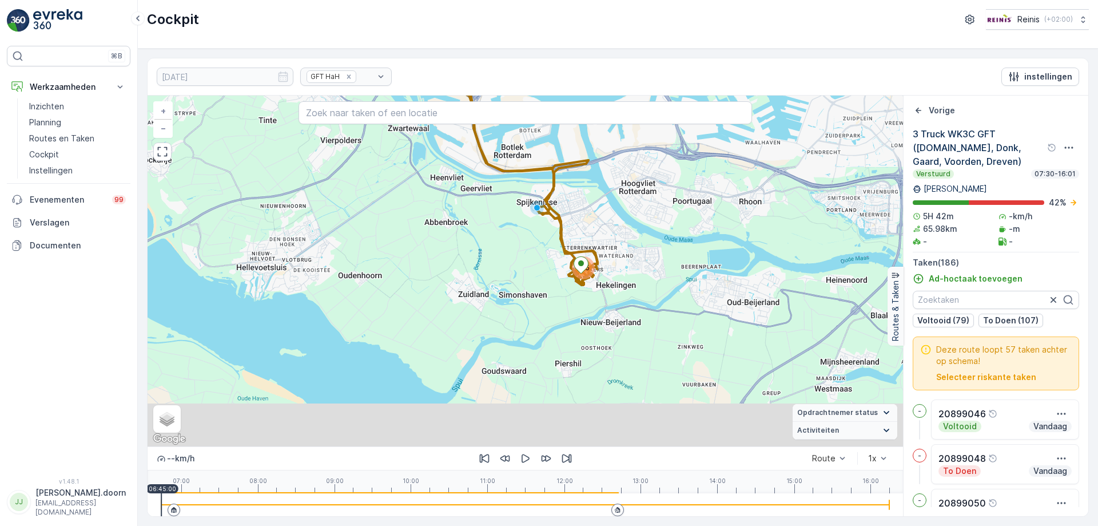
drag, startPoint x: 636, startPoint y: 340, endPoint x: 610, endPoint y: 209, distance: 134.0
click at [610, 209] on div "185 + − Satelliet stappenplan Terrein Hybride Leaflet Sneltoetsen Kaartgegevens…" at bounding box center [526, 271] width 756 height 351
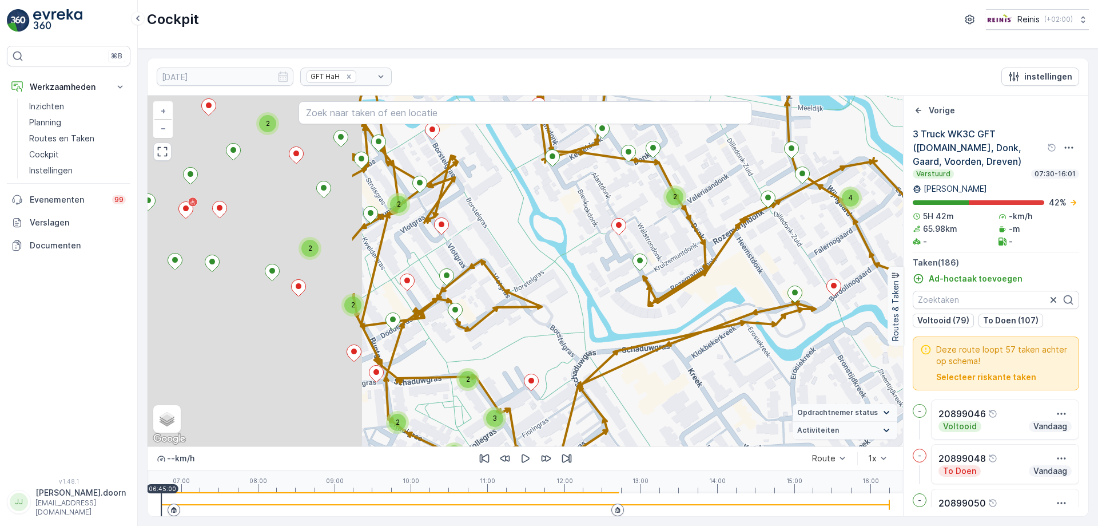
drag, startPoint x: 492, startPoint y: 275, endPoint x: 773, endPoint y: 280, distance: 280.3
click at [773, 280] on div "2 2 2 2 2 2 4 2 2 3 2 2 4 2 2 2 2 3 3 2 3 2 3 4 3 2 2 2 2 2 + − Satelliet stapp…" at bounding box center [526, 271] width 756 height 351
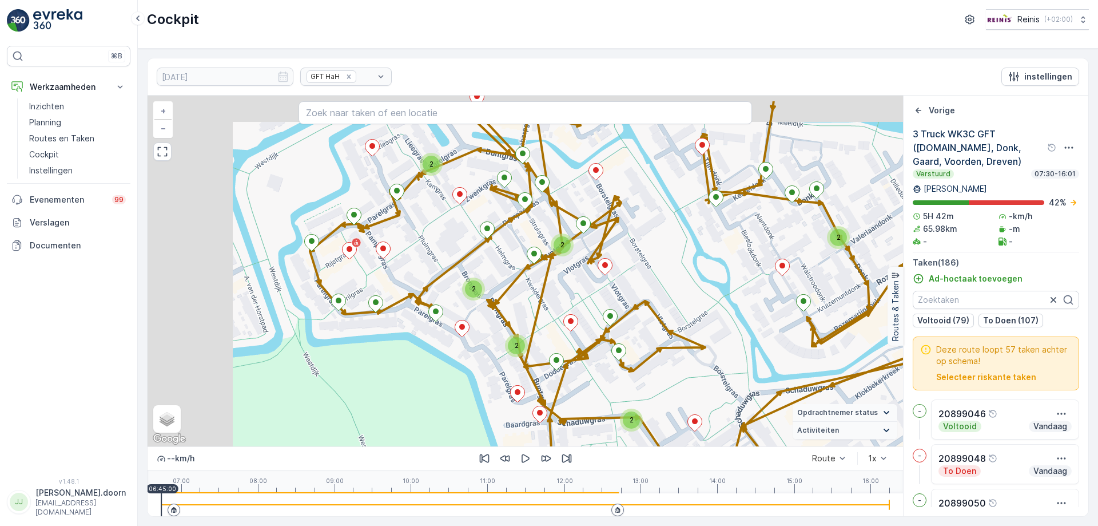
drag, startPoint x: 594, startPoint y: 270, endPoint x: 758, endPoint y: 311, distance: 168.5
click at [758, 311] on div "2 2 2 2 2 2 4 2 2 3 2 2 4 2 2 2 2 3 3 2 3 2 3 4 3 2 2 2 2 2 20899154 + − Satell…" at bounding box center [526, 271] width 756 height 351
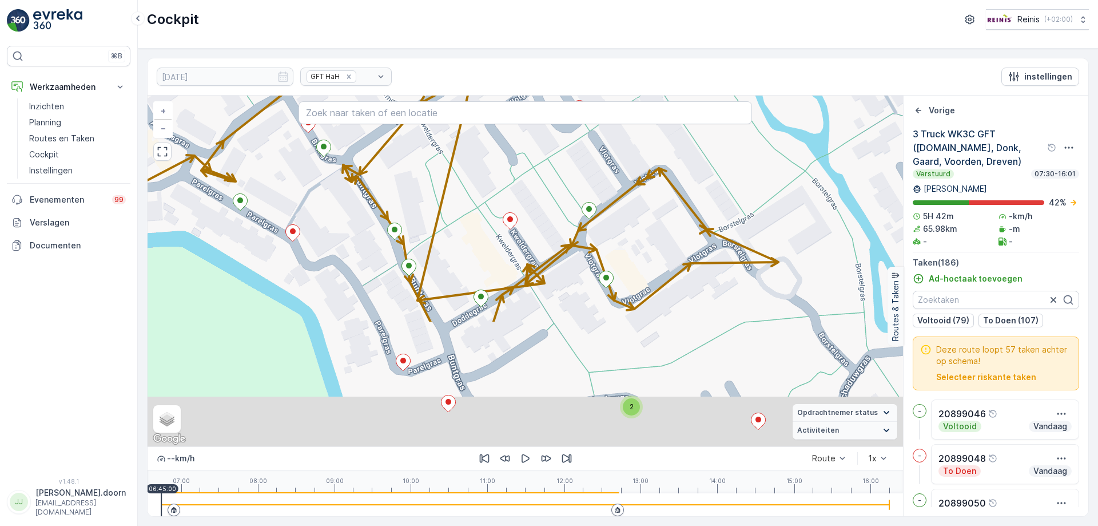
drag, startPoint x: 674, startPoint y: 323, endPoint x: 724, endPoint y: 162, distance: 167.7
click at [724, 162] on div "2 2 2 2 2 2 2 2 2 2 2 4 2 2 2 2 2 2 2 3 2 2 3 2 + − Satelliet stappenplan Terre…" at bounding box center [526, 271] width 756 height 351
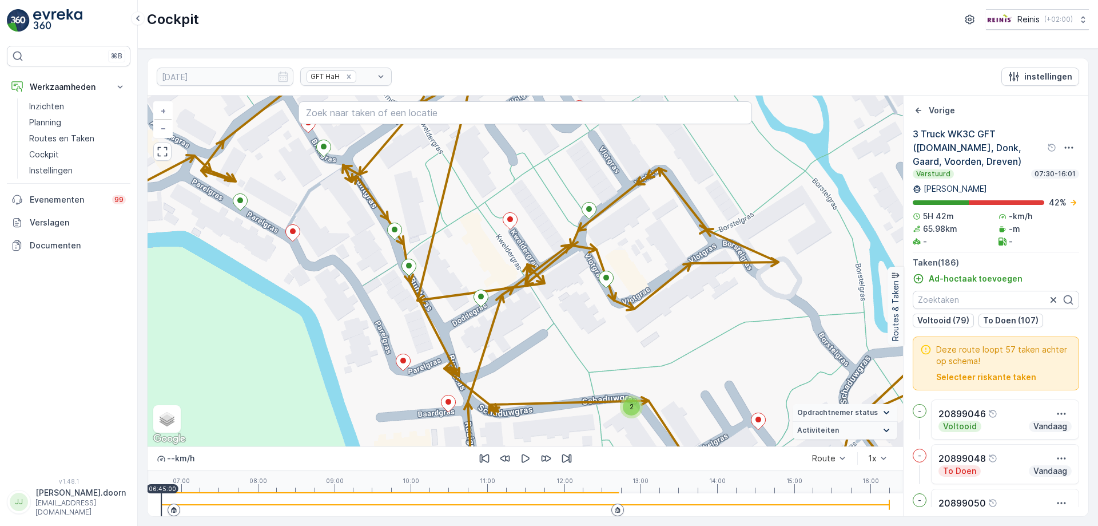
drag, startPoint x: 642, startPoint y: 295, endPoint x: 666, endPoint y: 166, distance: 130.9
click at [666, 169] on div "2 2 2 2 2 2 2 2 2 2 2 4 2 2 2 2 2 2 2 3 2 2 3 2 + − Satelliet stappenplan Terre…" at bounding box center [526, 271] width 756 height 351
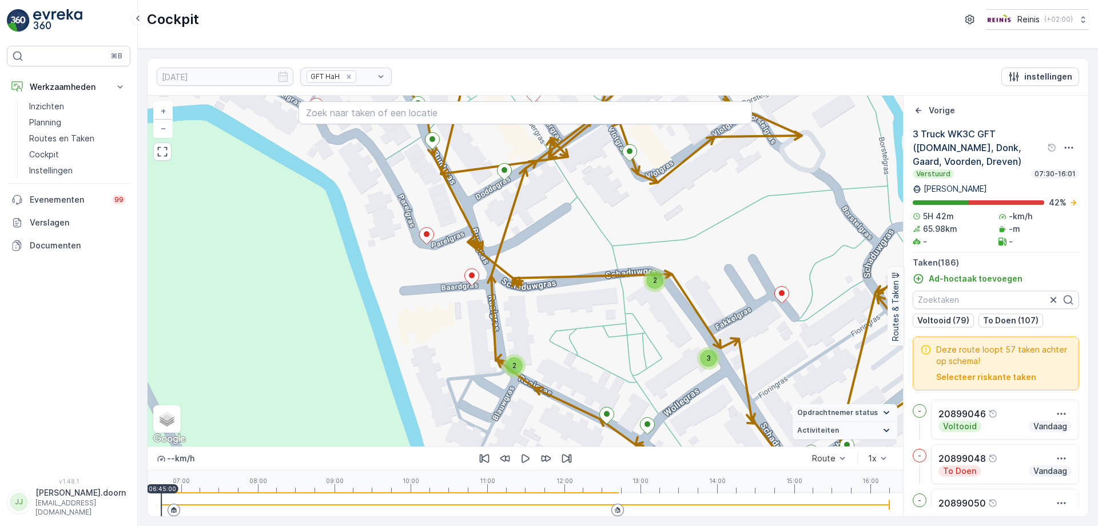
drag, startPoint x: 657, startPoint y: 285, endPoint x: 688, endPoint y: 180, distance: 109.3
click at [663, 272] on div "2" at bounding box center [654, 280] width 17 height 17
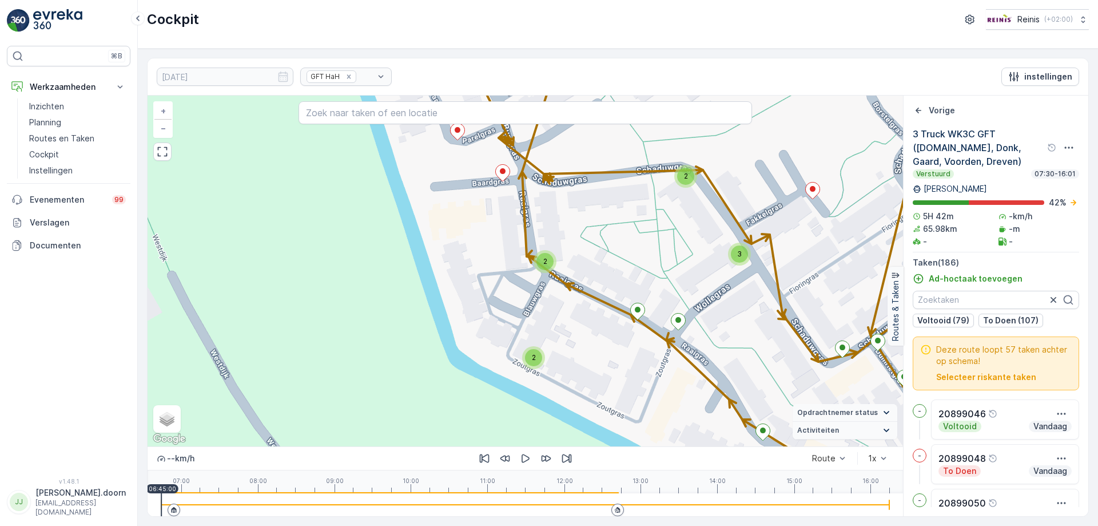
drag, startPoint x: 661, startPoint y: 253, endPoint x: 689, endPoint y: 166, distance: 91.3
click at [687, 170] on div "2 2 2 2 2 2 2 2 2 2 2 4 2 2 2 2 2 2 2 3 2 2 3 2 + − Satelliet stappenplan Terre…" at bounding box center [526, 271] width 756 height 351
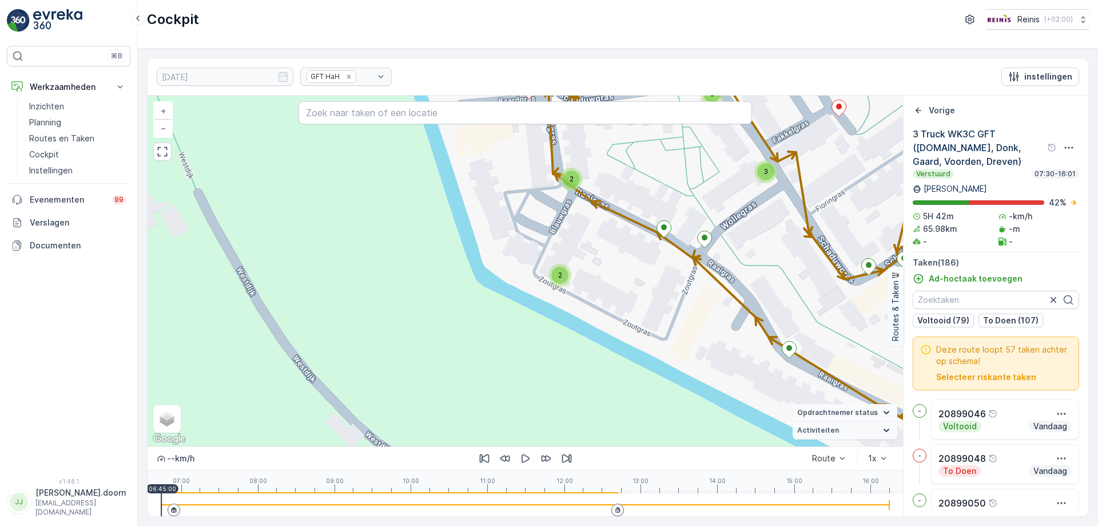
drag, startPoint x: 719, startPoint y: 186, endPoint x: 643, endPoint y: 321, distance: 154.7
click at [643, 321] on div "2 2 2 2 2 2 2 2 2 2 2 4 2 2 2 2 2 2 2 3 2 2 3 2 + − Satelliet stappenplan Terre…" at bounding box center [526, 271] width 756 height 351
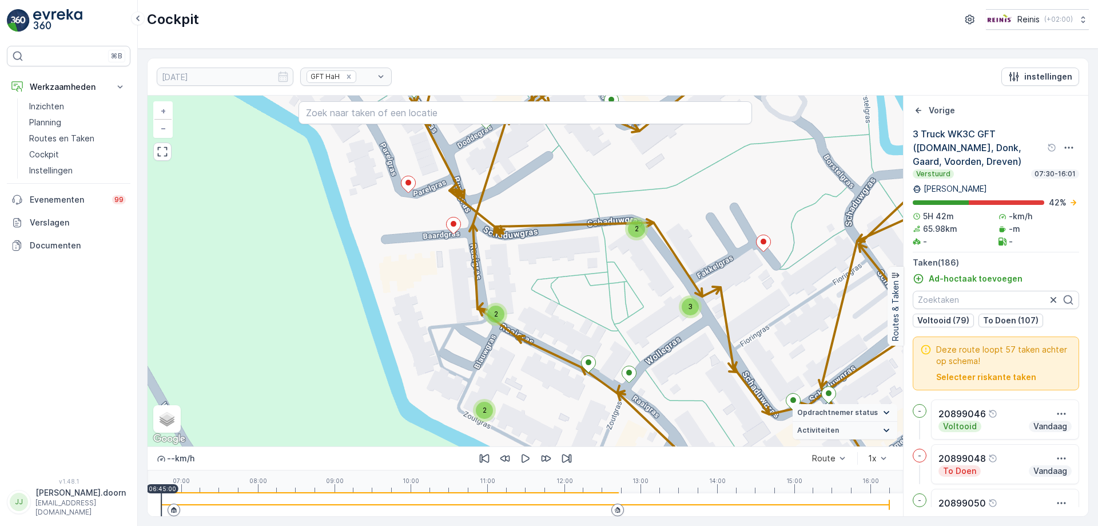
drag, startPoint x: 693, startPoint y: 242, endPoint x: 654, endPoint y: 328, distance: 94.2
click at [651, 339] on div "2 2 2 2 2 2 2 2 2 2 2 4 2 2 2 2 2 2 2 3 2 2 3 2 + − Satelliet stappenplan Terre…" at bounding box center [526, 271] width 756 height 351
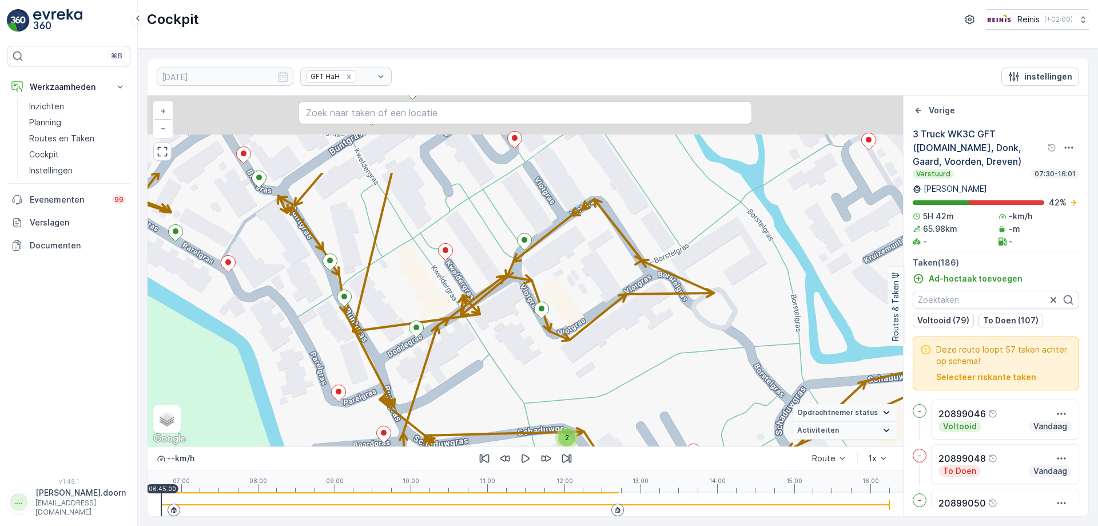
drag, startPoint x: 688, startPoint y: 244, endPoint x: 659, endPoint y: 356, distance: 115.6
click at [659, 356] on div "2 2 2 2 2 2 2 2 2 2 2 4 2 2 2 2 2 2 2 3 2 2 3 2 + − Satelliet stappenplan Terre…" at bounding box center [526, 271] width 756 height 351
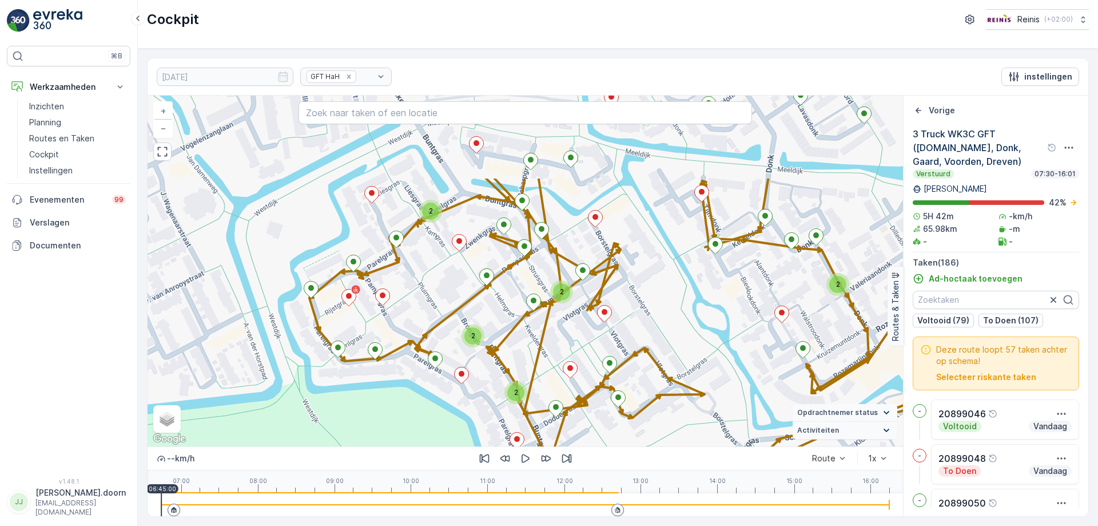
drag, startPoint x: 646, startPoint y: 234, endPoint x: 680, endPoint y: 374, distance: 144.3
click at [680, 374] on div "2 2 2 2 2 2 4 2 2 3 2 2 4 2 2 2 2 3 3 2 3 2 3 4 3 2 2 2 2 2 + − Satelliet stapp…" at bounding box center [526, 271] width 756 height 351
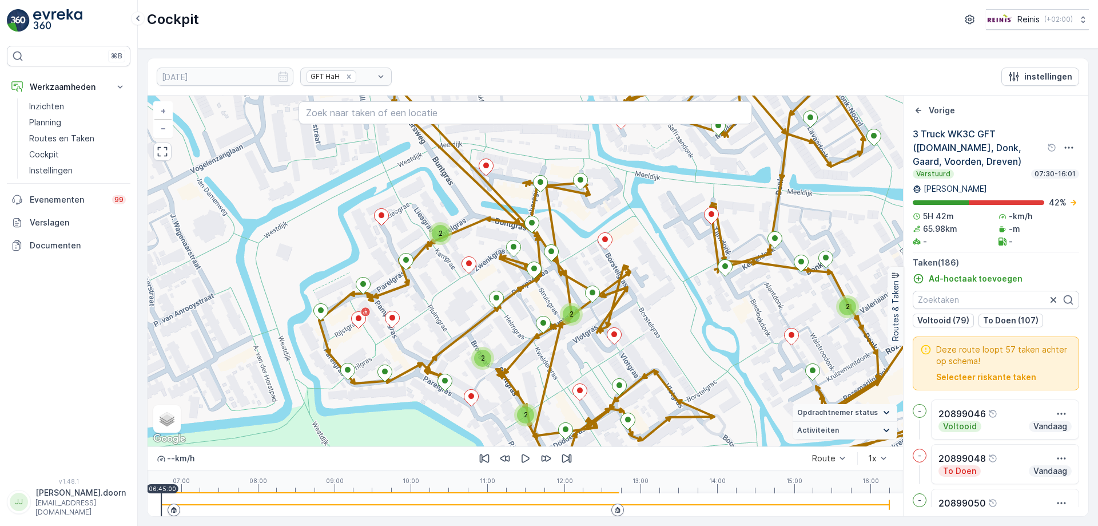
drag, startPoint x: 659, startPoint y: 257, endPoint x: 689, endPoint y: 408, distance: 153.8
click at [689, 408] on div "2 2 2 2 2 2 4 2 2 3 2 2 4 2 2 2 2 3 3 2 3 2 3 4 3 2 2 2 2 2 + − Satelliet stapp…" at bounding box center [526, 271] width 756 height 351
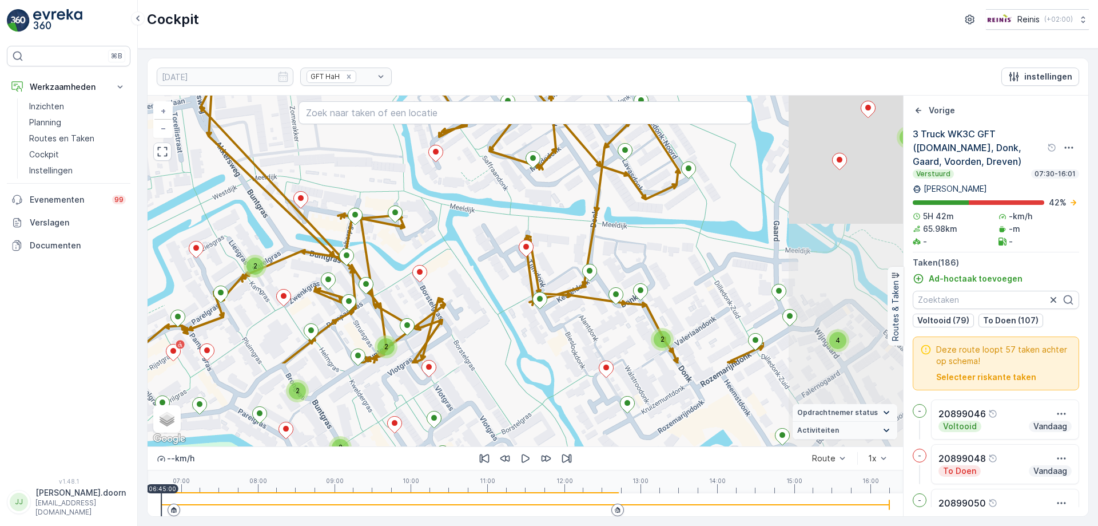
drag, startPoint x: 709, startPoint y: 335, endPoint x: 492, endPoint y: 215, distance: 248.3
click at [492, 215] on div "2 2 2 2 2 2 4 2 2 3 2 2 4 2 2 2 2 3 3 2 3 2 3 4 3 2 2 2 2 2 + − Satelliet stapp…" at bounding box center [526, 271] width 756 height 351
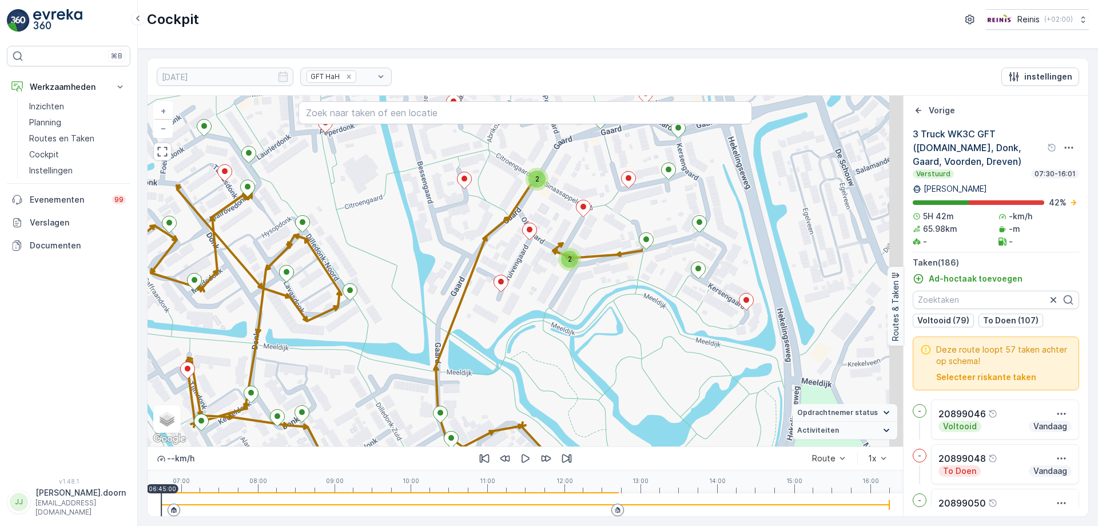
drag, startPoint x: 834, startPoint y: 299, endPoint x: 498, endPoint y: 422, distance: 357.8
click at [498, 422] on div "2 2 2 2 2 2 4 2 2 3 2 2 4 2 2 2 2 3 3 2 3 2 3 4 3 2 2 2 2 2 + − Satelliet stapp…" at bounding box center [526, 271] width 756 height 351
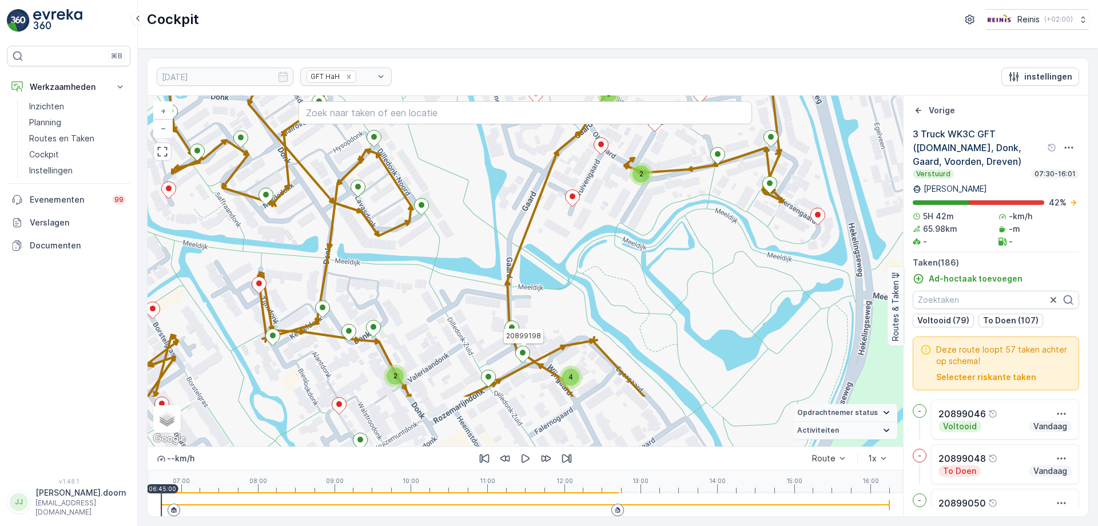
drag, startPoint x: 599, startPoint y: 298, endPoint x: 606, endPoint y: 287, distance: 13.1
click at [606, 287] on div "2 2 2 2 2 2 4 2 2 3 2 2 4 2 2 2 2 3 3 2 3 2 3 4 3 2 2 2 2 2 20899198 + − Satell…" at bounding box center [526, 271] width 756 height 351
drag, startPoint x: 565, startPoint y: 384, endPoint x: 628, endPoint y: 220, distance: 175.5
click at [583, 365] on div "4" at bounding box center [571, 376] width 23 height 23
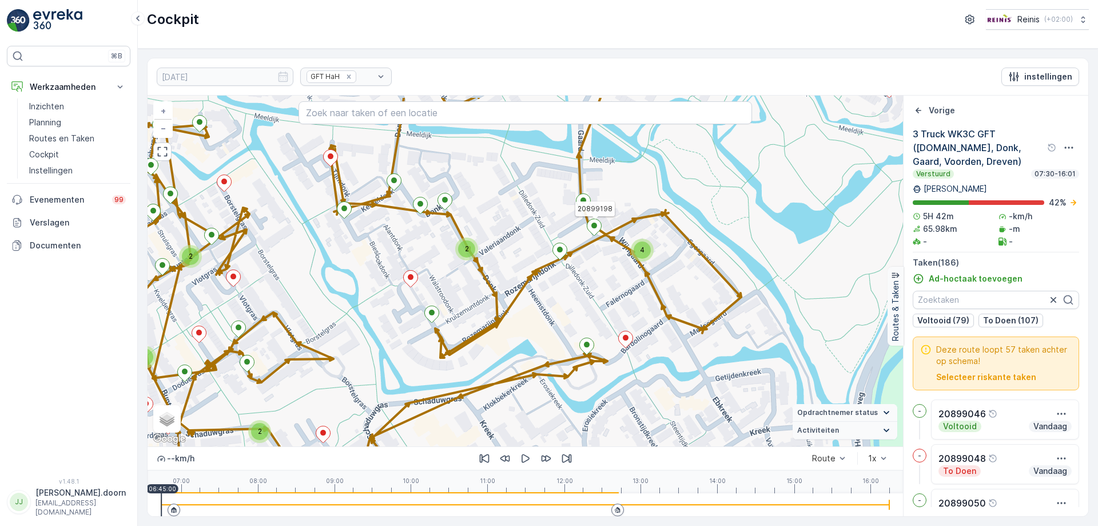
drag, startPoint x: 619, startPoint y: 272, endPoint x: 627, endPoint y: 309, distance: 38.0
click at [627, 309] on div "2 2 2 2 2 2 4 2 2 3 2 2 4 2 2 2 2 3 3 2 3 2 3 4 3 2 2 2 2 2 20899198 + − Satell…" at bounding box center [526, 271] width 756 height 351
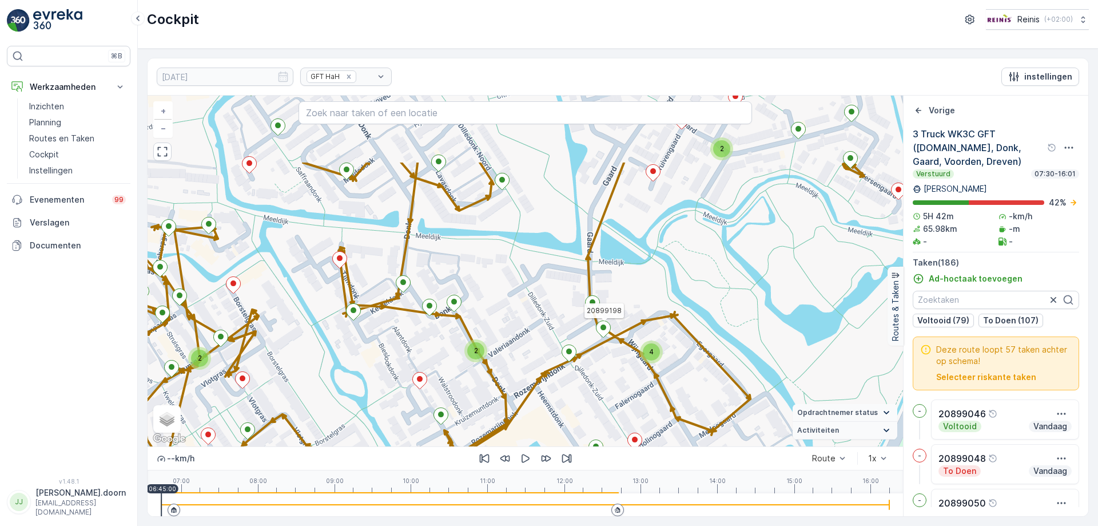
drag, startPoint x: 613, startPoint y: 244, endPoint x: 622, endPoint y: 345, distance: 102.2
click at [622, 345] on div "2 2 2 2 2 2 4 2 2 3 2 2 4 2 2 2 2 3 3 2 3 2 3 4 3 2 2 2 2 2 20899198 + − Satell…" at bounding box center [526, 271] width 756 height 351
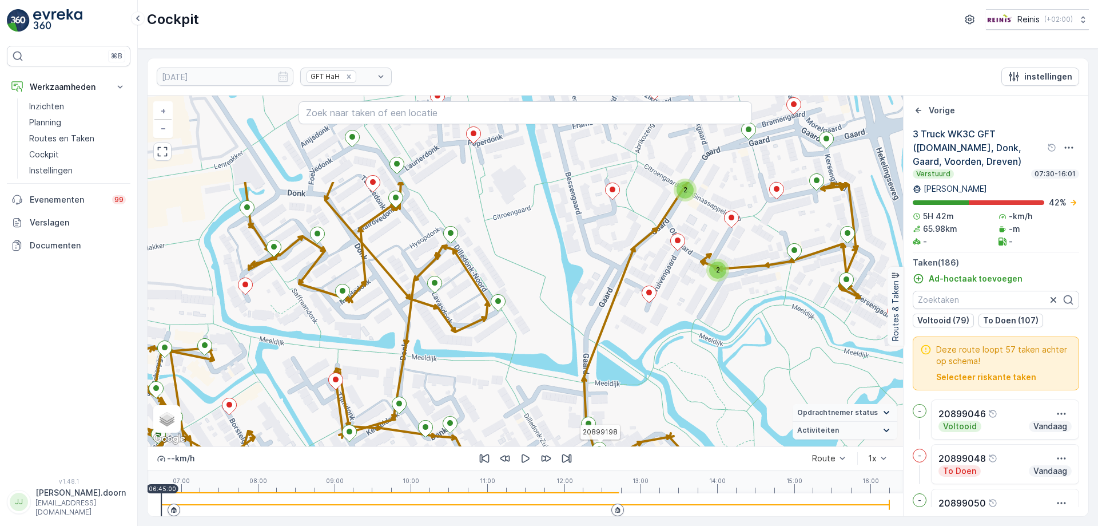
drag, startPoint x: 621, startPoint y: 256, endPoint x: 617, endPoint y: 377, distance: 121.3
click at [617, 377] on div "2 2 2 2 2 2 4 2 2 3 2 2 4 2 2 2 2 3 3 2 3 2 3 4 3 2 2 2 2 2 20899198 + − Satell…" at bounding box center [526, 271] width 756 height 351
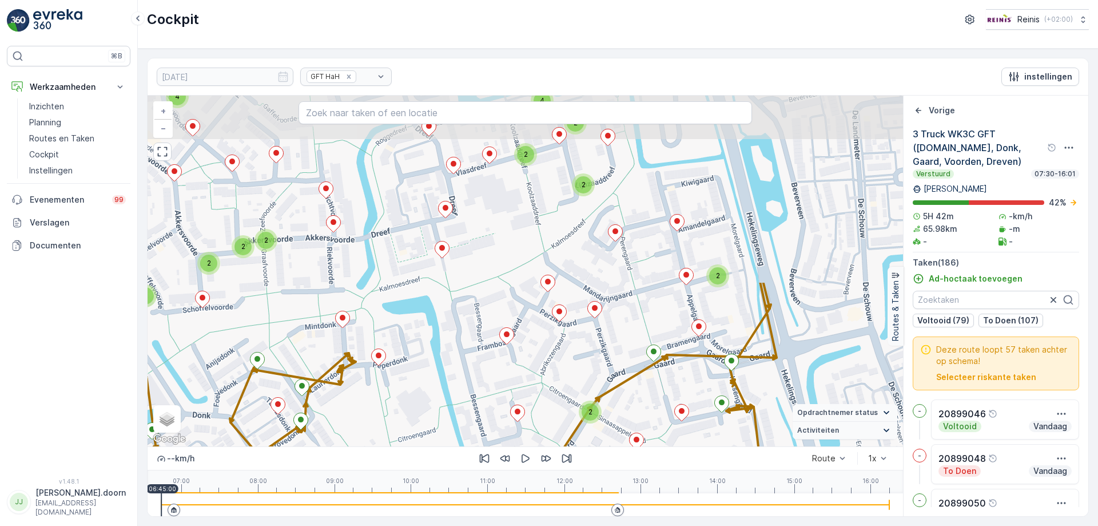
drag, startPoint x: 727, startPoint y: 188, endPoint x: 632, endPoint y: 410, distance: 241.4
click at [632, 410] on div "2 2 2 2 2 2 4 2 2 3 2 2 4 2 2 2 2 3 3 2 3 2 3 4 3 2 2 2 2 2 20899198 + − Satell…" at bounding box center [526, 271] width 756 height 351
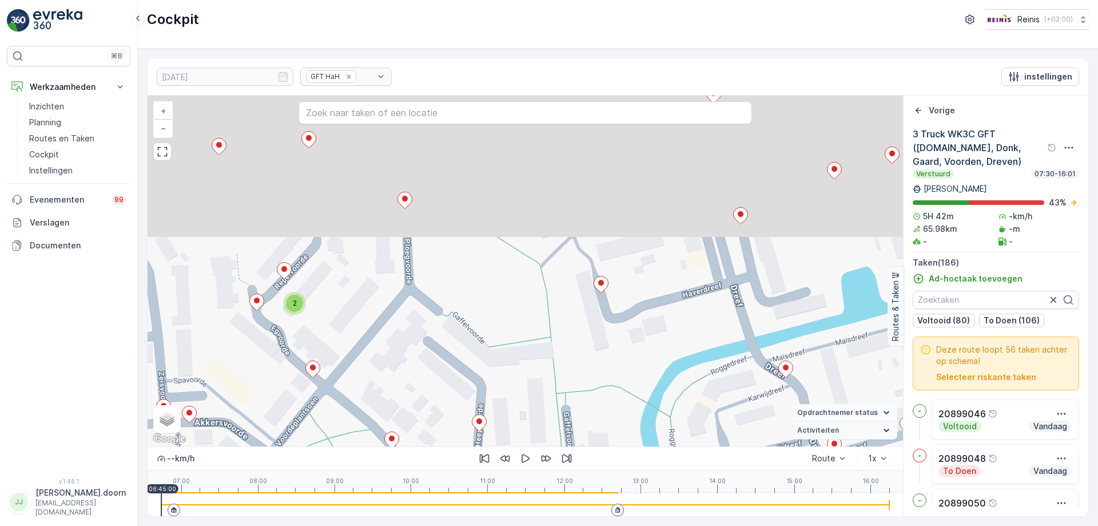
drag, startPoint x: 439, startPoint y: 255, endPoint x: 419, endPoint y: 437, distance: 183.5
click at [419, 437] on div "2 2 2 2 2 2 2 2 2 2 2 4 2 2 2 2 2 2 2 3 2 2 3 2 + − Satelliet stappenplan Terre…" at bounding box center [526, 271] width 756 height 351
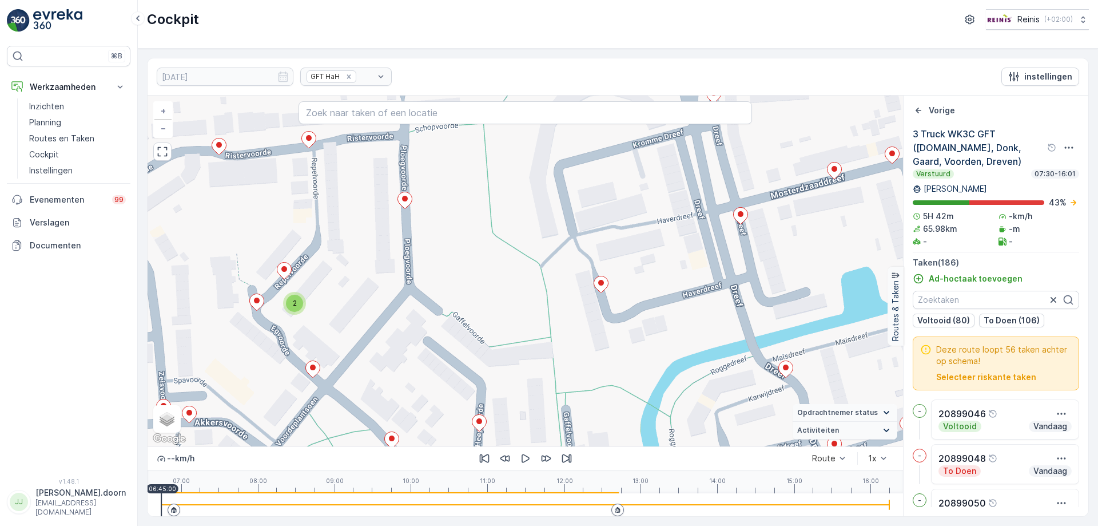
drag, startPoint x: 460, startPoint y: 305, endPoint x: 443, endPoint y: 390, distance: 86.5
click at [443, 390] on div "2 2 2 2 2 2 2 2 2 2 2 4 2 2 2 2 2 2 2 3 2 2 3 2 + − Satelliet stappenplan Terre…" at bounding box center [526, 271] width 756 height 351
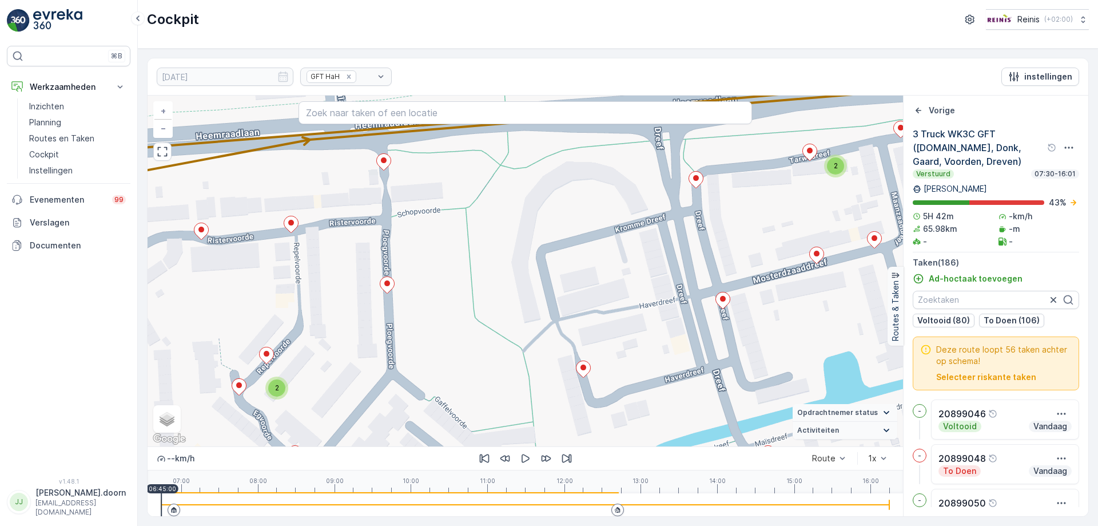
drag, startPoint x: 516, startPoint y: 279, endPoint x: 511, endPoint y: 370, distance: 91.1
click at [508, 372] on div "2 2 2 2 2 2 2 2 2 2 2 4 2 2 2 2 2 2 2 3 2 2 3 2 + − Satelliet stappenplan Terre…" at bounding box center [526, 271] width 756 height 351
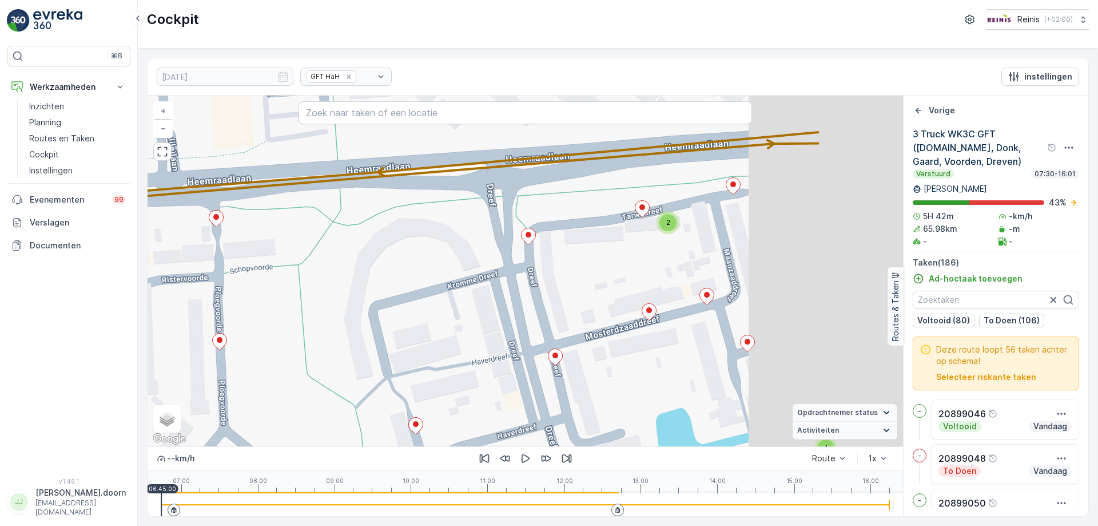
drag, startPoint x: 531, startPoint y: 332, endPoint x: 439, endPoint y: 299, distance: 97.3
click at [440, 299] on div "2 2 2 2 2 2 2 2 2 2 2 4 2 2 2 2 2 2 2 3 2 2 3 2 + − Satelliet stappenplan Terre…" at bounding box center [526, 271] width 756 height 351
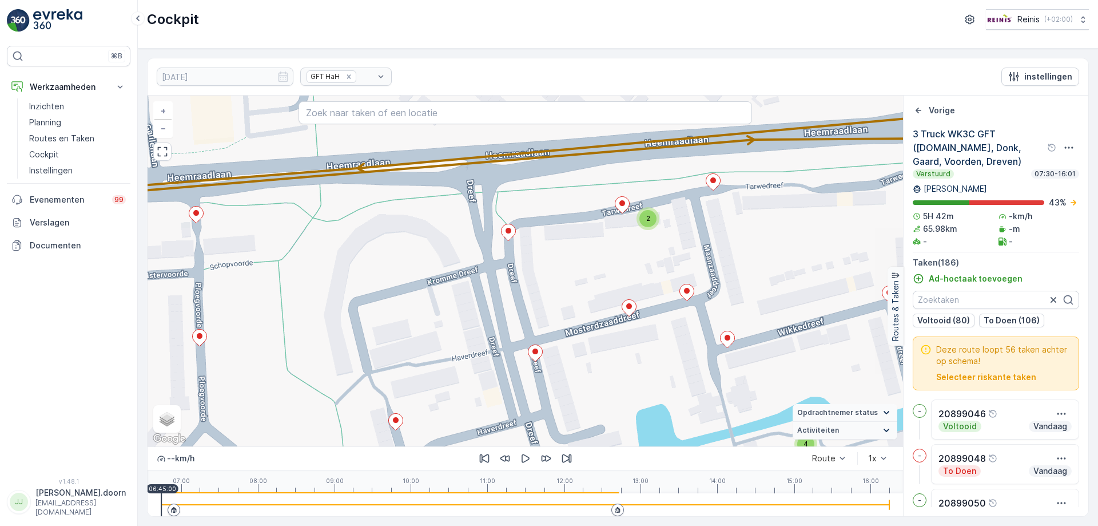
drag, startPoint x: 598, startPoint y: 275, endPoint x: 494, endPoint y: 188, distance: 135.7
click at [494, 188] on div "2 2 2 2 2 2 2 2 2 2 2 4 2 2 2 2 2 2 2 3 2 2 3 2 + − Satelliet stappenplan Terre…" at bounding box center [526, 271] width 756 height 351
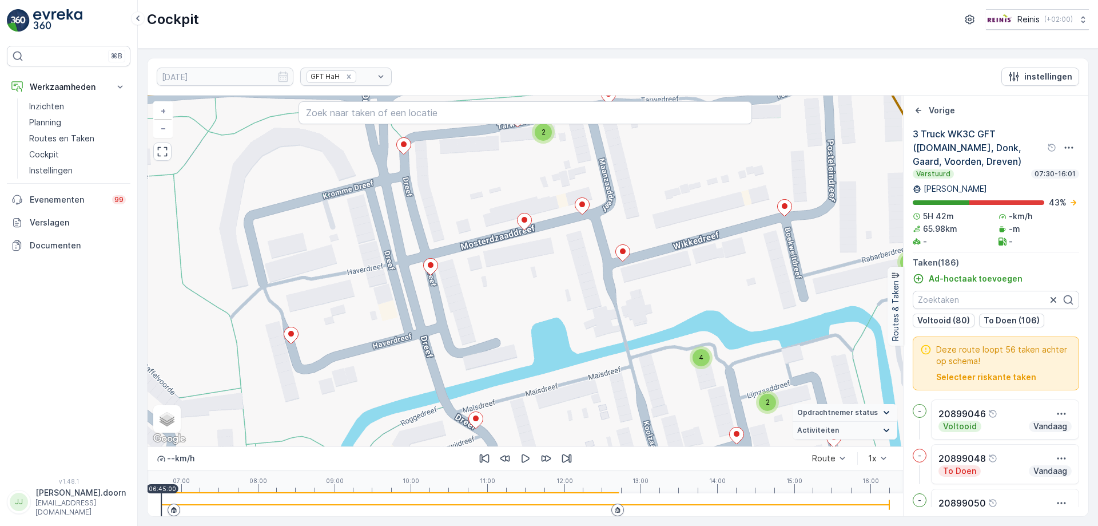
drag, startPoint x: 613, startPoint y: 285, endPoint x: 557, endPoint y: 206, distance: 96.5
click at [559, 210] on div "2 2 2 2 2 2 2 2 2 2 2 4 2 2 2 2 2 2 2 3 2 2 3 2 + − Satelliet stappenplan Terre…" at bounding box center [526, 271] width 756 height 351
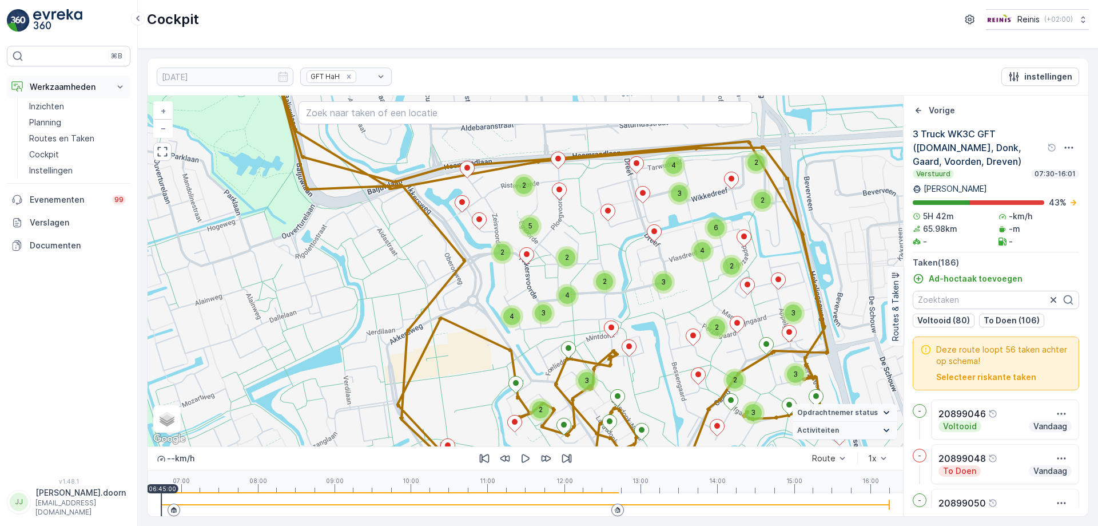
click at [122, 86] on icon at bounding box center [120, 86] width 5 height 3
click at [57, 138] on p "Routes en Taken" at bounding box center [61, 138] width 65 height 11
